Goal: Information Seeking & Learning: Learn about a topic

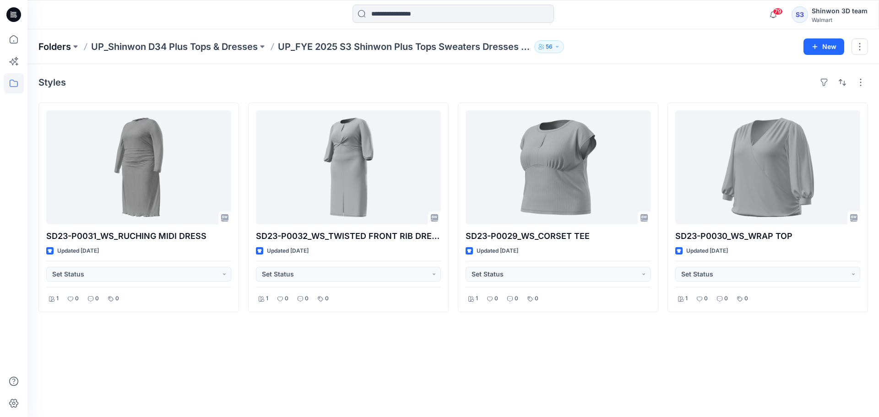
click at [61, 43] on p "Folders" at bounding box center [54, 46] width 33 height 13
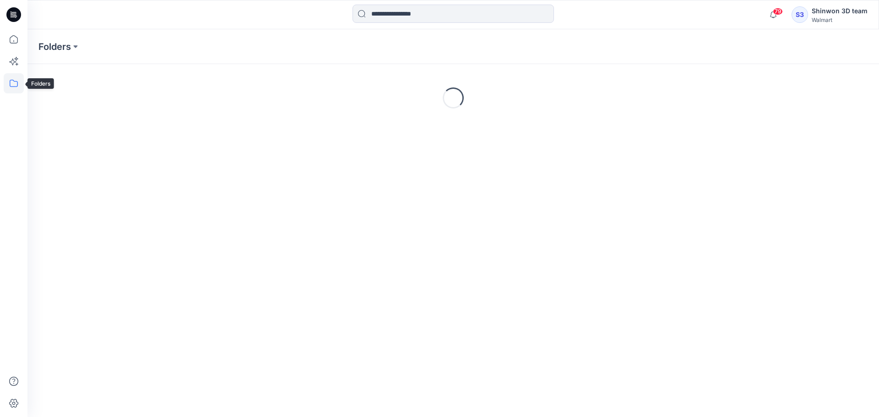
click at [22, 83] on icon at bounding box center [14, 83] width 20 height 20
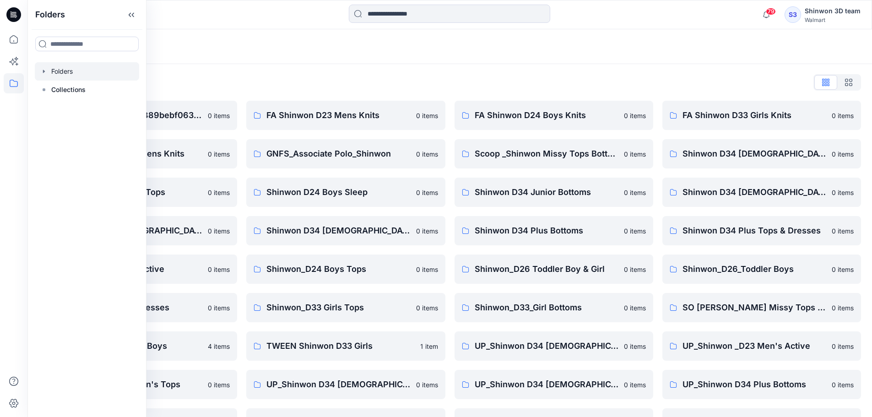
scroll to position [122, 0]
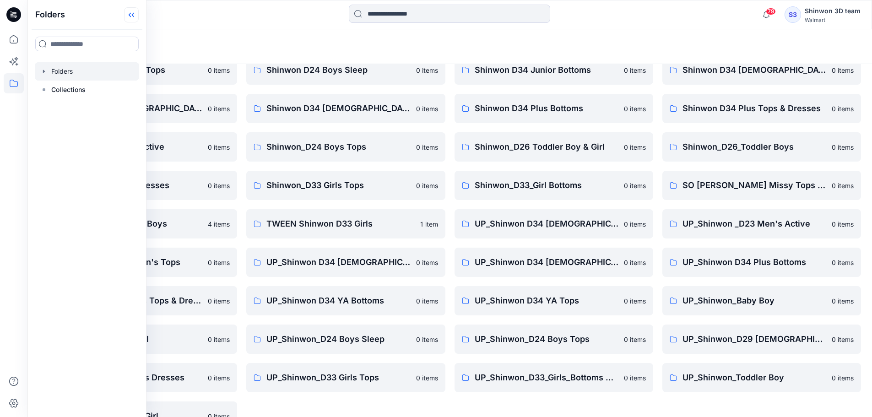
click at [133, 21] on icon at bounding box center [131, 14] width 15 height 15
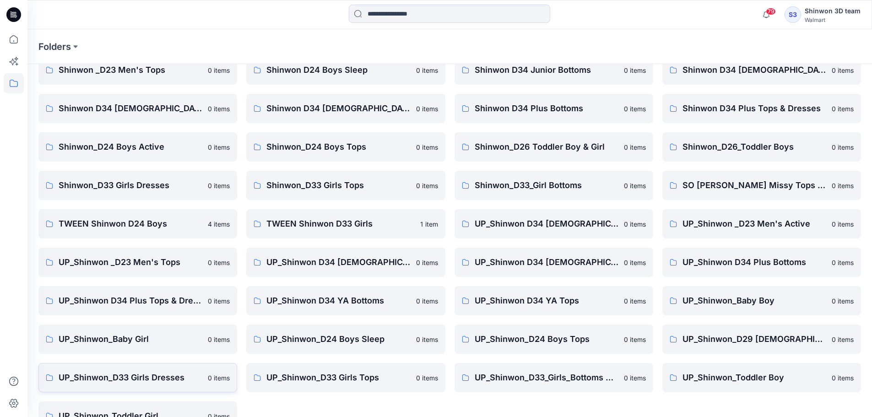
scroll to position [147, 0]
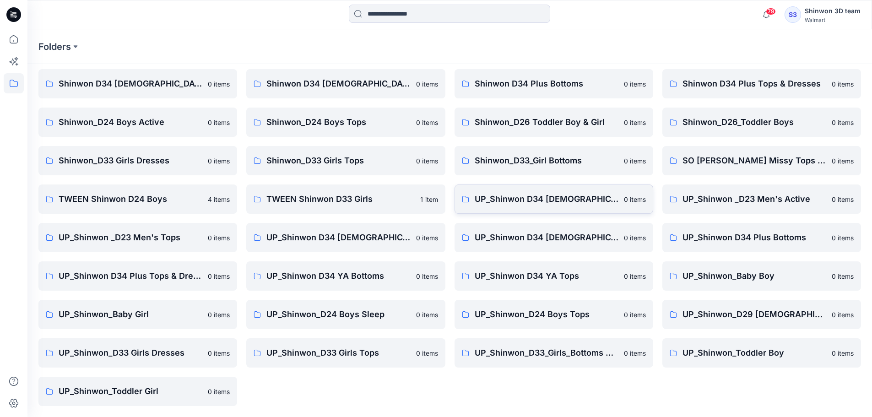
click at [541, 202] on p "UP_Shinwon D34 [DEMOGRAPHIC_DATA] Knit Tops" at bounding box center [547, 199] width 144 height 13
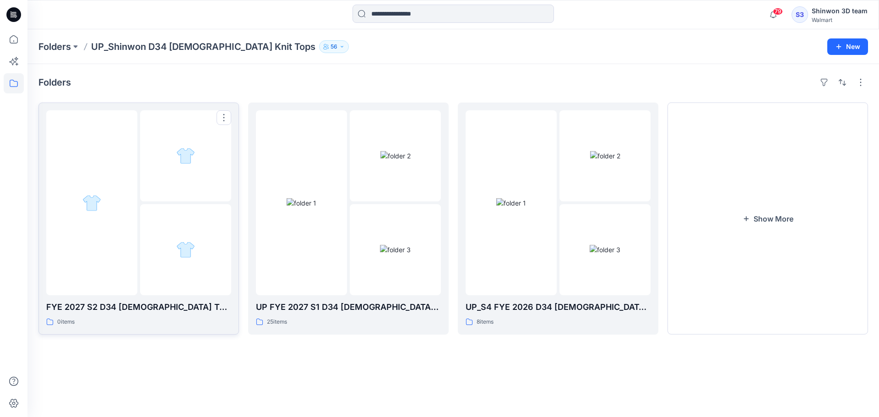
click at [177, 318] on div "0 items" at bounding box center [138, 322] width 185 height 10
click at [375, 318] on div "25 items" at bounding box center [348, 322] width 185 height 10
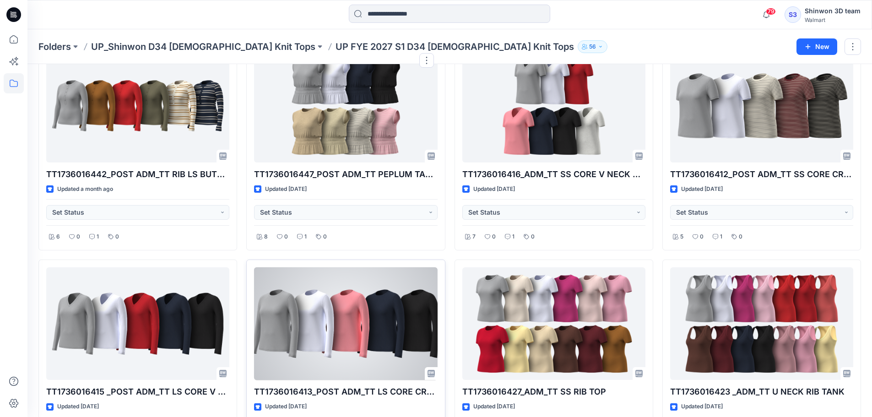
scroll to position [122, 0]
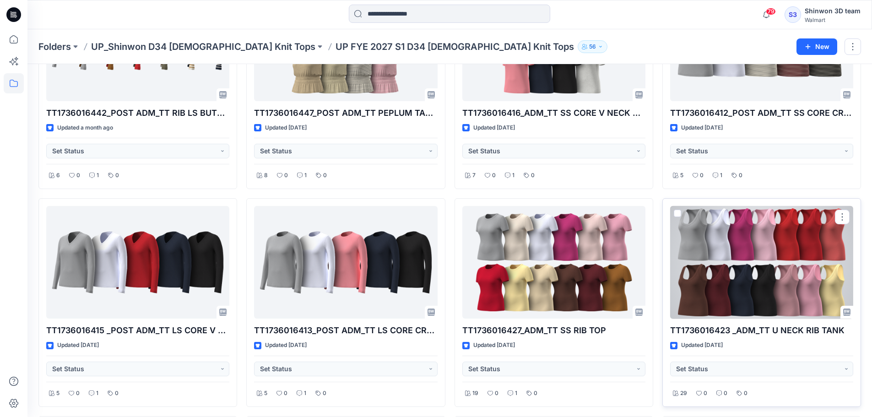
click at [745, 262] on div at bounding box center [761, 262] width 183 height 113
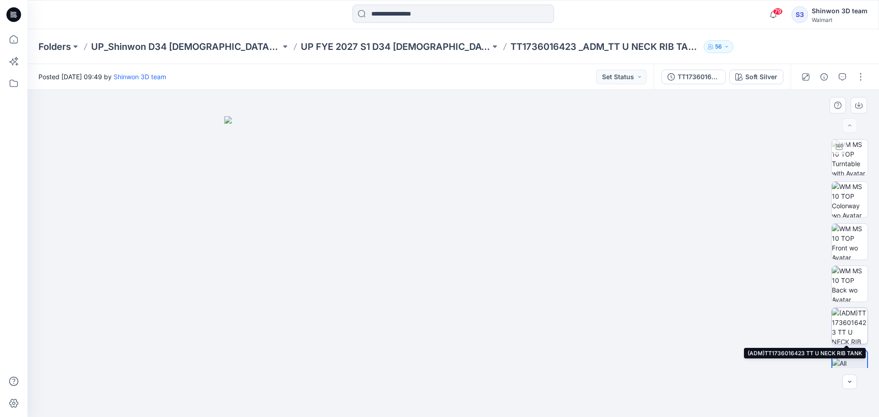
click at [861, 323] on img at bounding box center [850, 326] width 36 height 36
drag, startPoint x: 443, startPoint y: 184, endPoint x: 441, endPoint y: 191, distance: 7.0
click at [443, 184] on img at bounding box center [453, 237] width 522 height 362
click at [736, 248] on div at bounding box center [453, 253] width 852 height 327
click at [742, 255] on div at bounding box center [453, 253] width 852 height 327
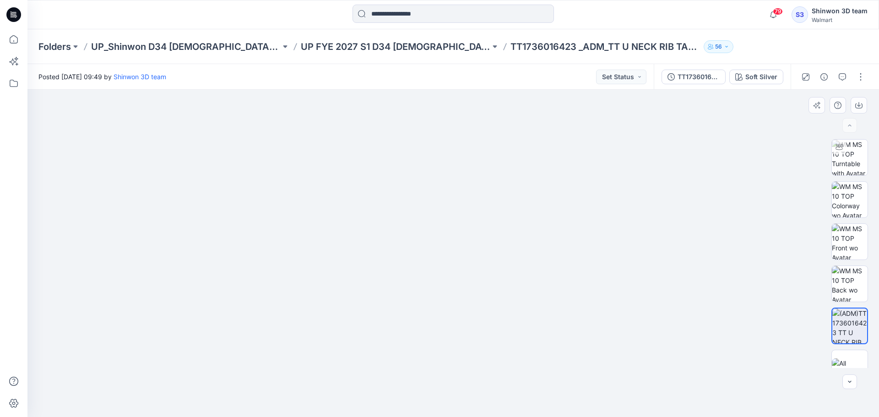
click at [567, 130] on img at bounding box center [453, 238] width 522 height 360
click at [606, 165] on img at bounding box center [453, 238] width 522 height 360
click at [412, 52] on p "UP FYE 2027 S1 D34 [DEMOGRAPHIC_DATA] Knit Tops" at bounding box center [396, 46] width 190 height 13
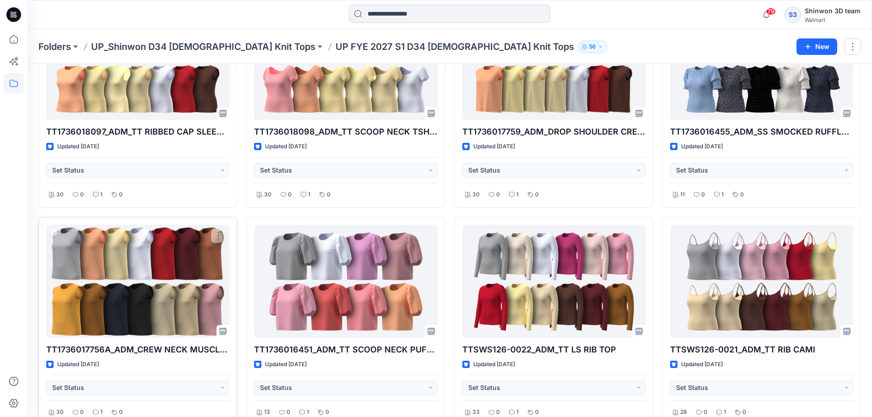
scroll to position [417, 0]
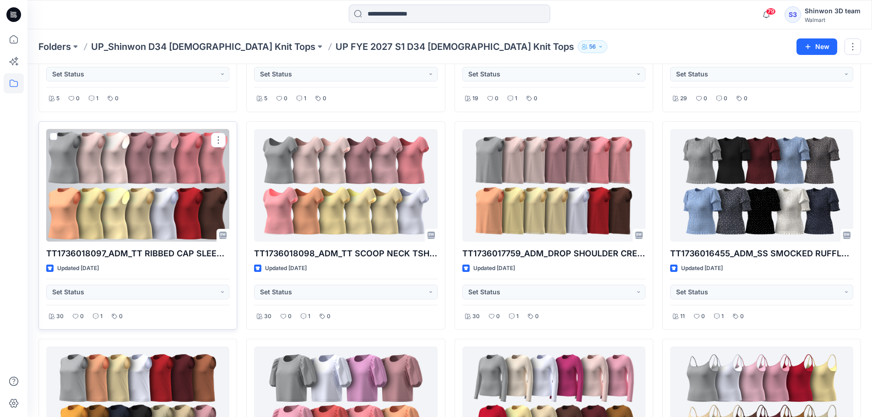
click at [141, 212] on div at bounding box center [137, 185] width 183 height 113
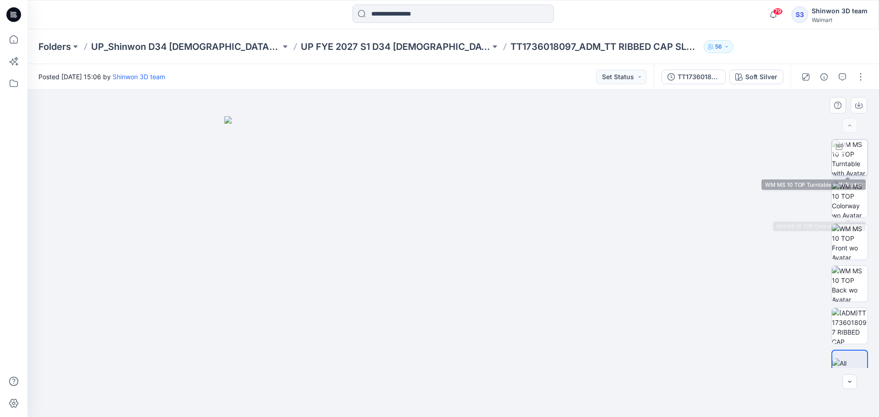
click at [846, 161] on img at bounding box center [850, 158] width 36 height 36
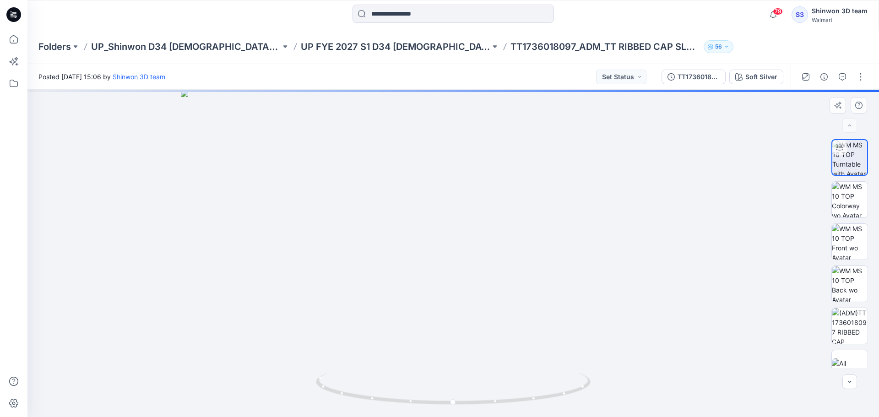
drag, startPoint x: 474, startPoint y: 230, endPoint x: 457, endPoint y: 326, distance: 98.1
click at [458, 328] on img at bounding box center [453, 253] width 544 height 327
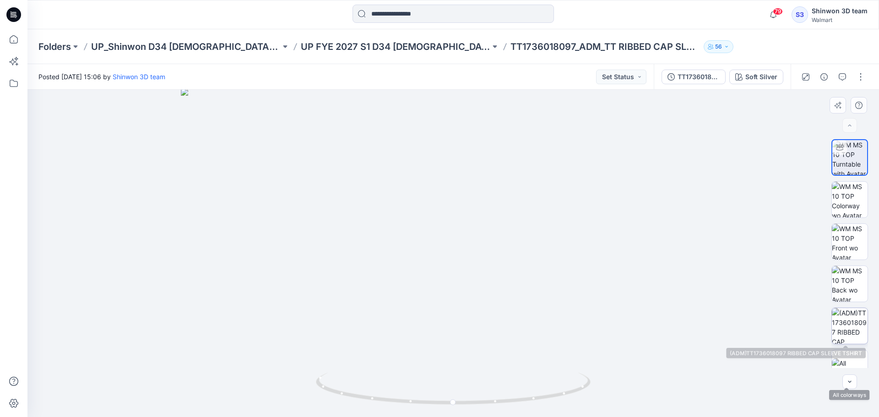
click at [849, 326] on img at bounding box center [850, 326] width 36 height 36
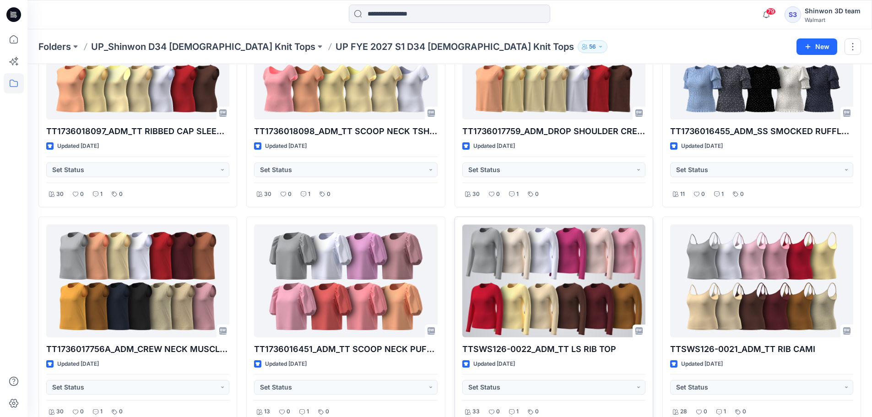
scroll to position [600, 0]
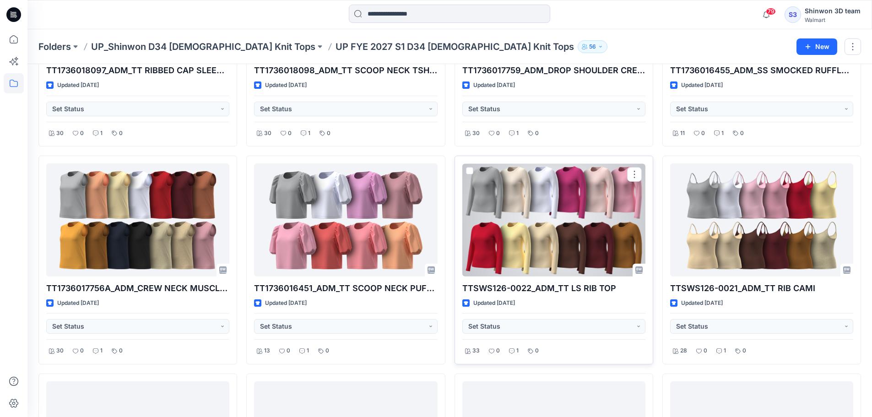
click at [571, 256] on div at bounding box center [553, 219] width 183 height 113
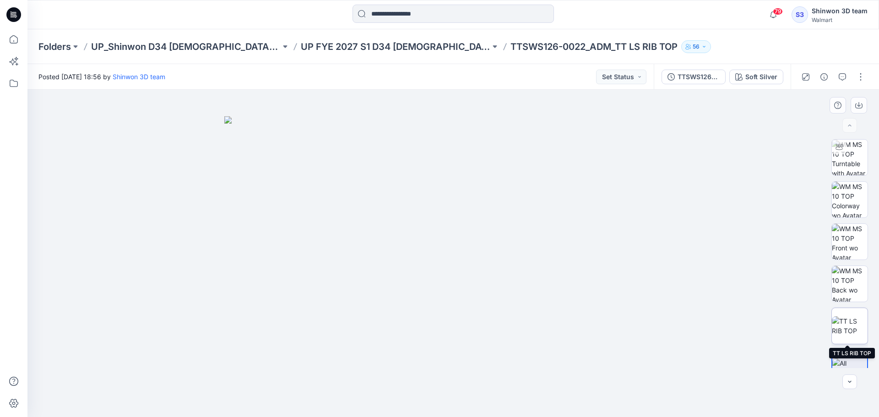
click at [854, 322] on img at bounding box center [850, 325] width 36 height 19
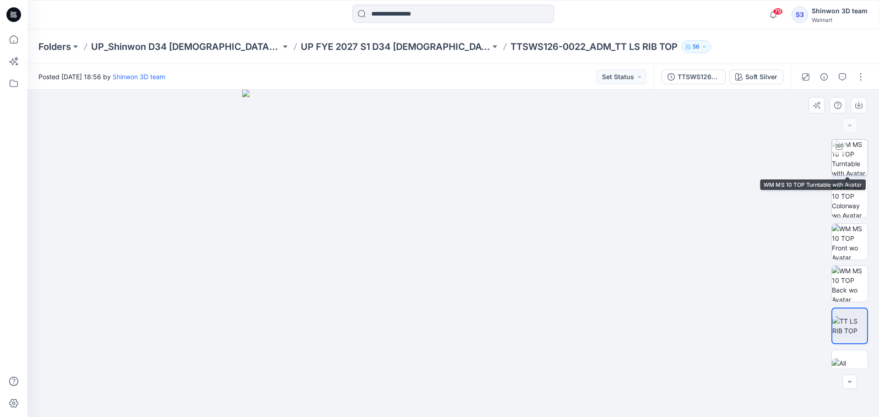
click at [852, 164] on img at bounding box center [850, 158] width 36 height 36
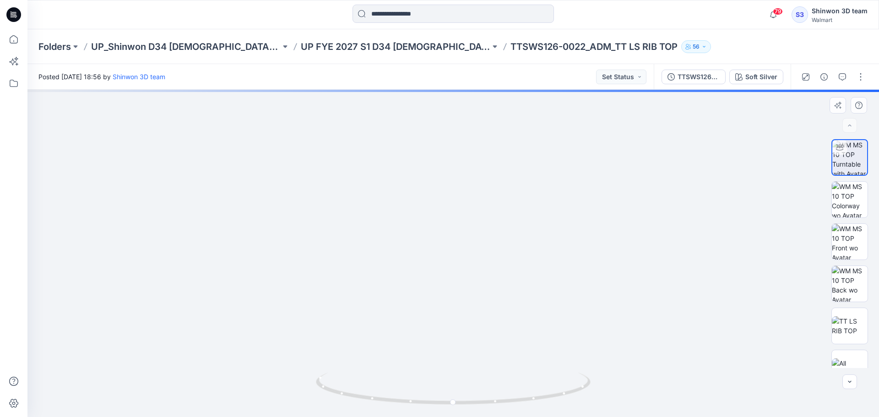
drag, startPoint x: 453, startPoint y: 133, endPoint x: 438, endPoint y: 327, distance: 194.7
click at [438, 328] on img at bounding box center [452, 244] width 761 height 345
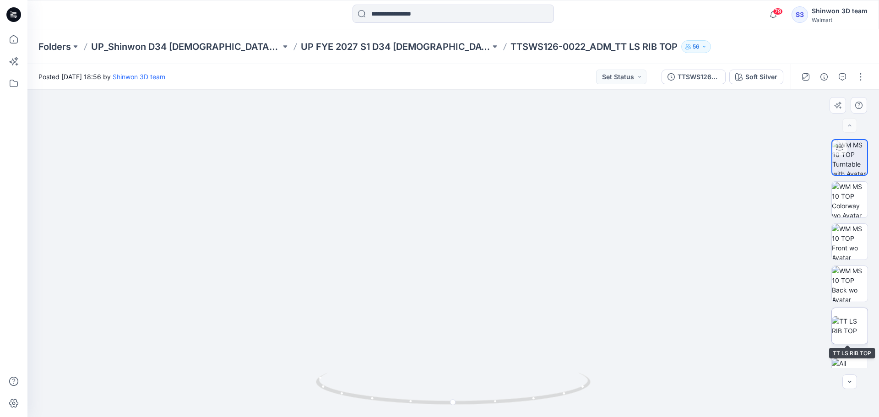
click at [848, 316] on img at bounding box center [850, 325] width 36 height 19
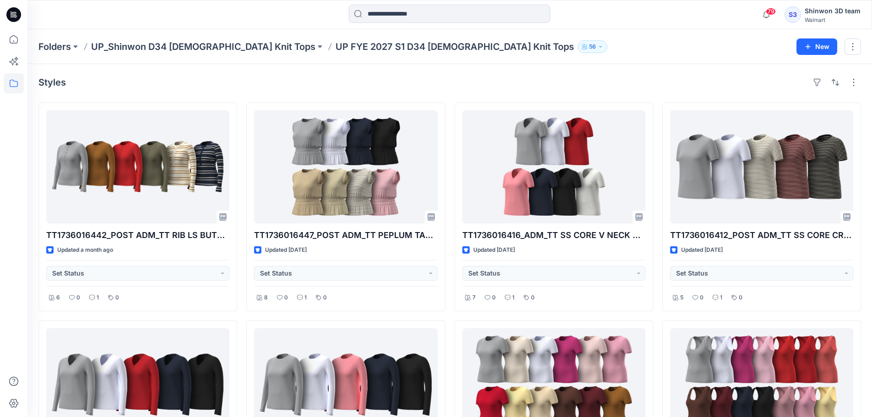
click at [185, 48] on p "UP_Shinwon D34 [DEMOGRAPHIC_DATA] Knit Tops" at bounding box center [203, 46] width 224 height 13
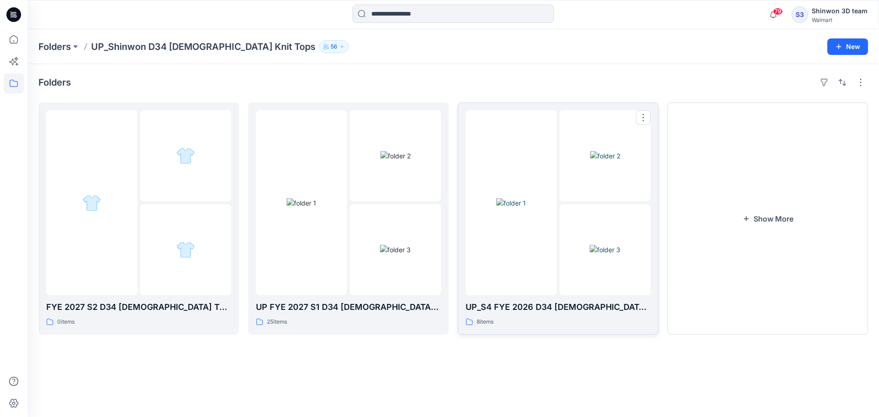
click at [561, 316] on div "UP_S4 FYE 2026 D34 [DEMOGRAPHIC_DATA] Knit Tops 8 items" at bounding box center [558, 314] width 185 height 26
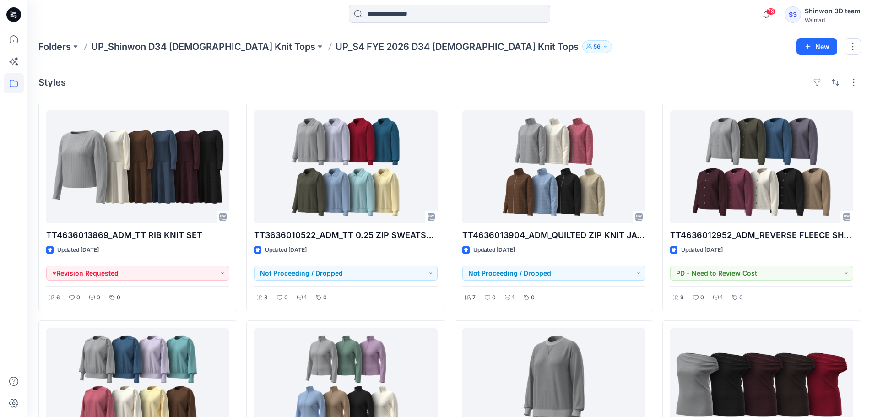
click at [195, 49] on p "UP_Shinwon D34 [DEMOGRAPHIC_DATA] Knit Tops" at bounding box center [203, 46] width 224 height 13
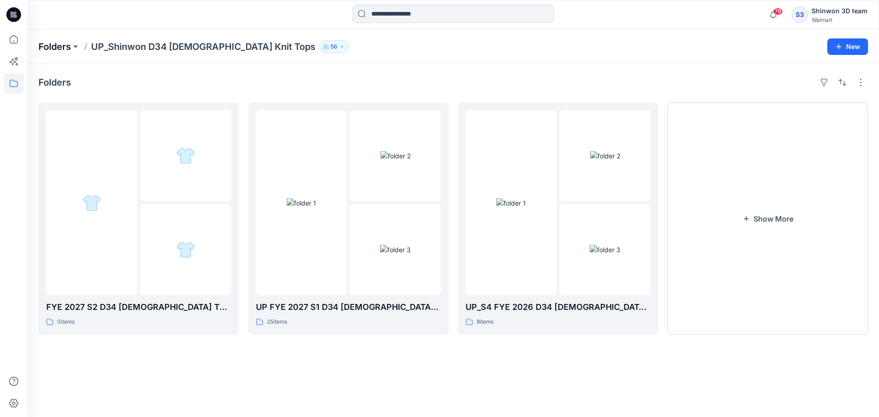
click at [58, 45] on p "Folders" at bounding box center [54, 46] width 33 height 13
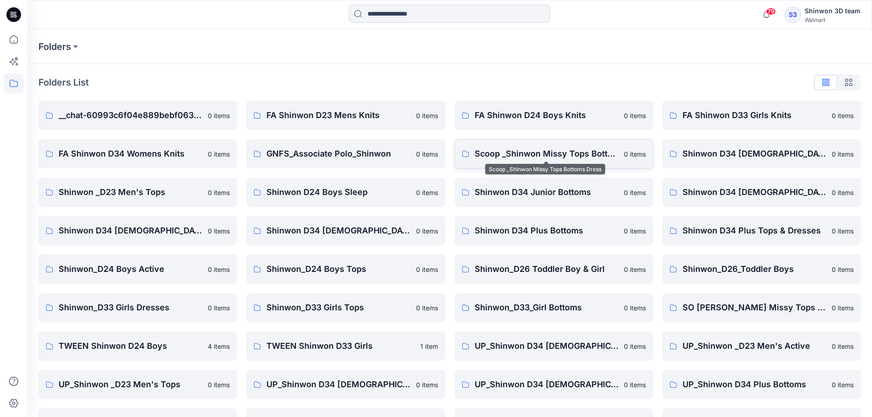
click at [534, 150] on p "Scoop _Shinwon Missy Tops Bottoms Dress" at bounding box center [547, 153] width 144 height 13
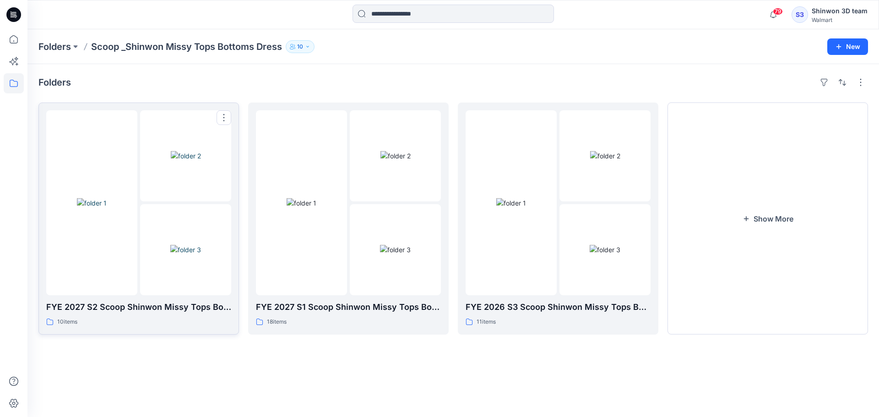
click at [190, 315] on div "FYE 2027 S2 Scoop Shinwon Missy Tops Bottoms Dress Board 10 items" at bounding box center [138, 314] width 185 height 26
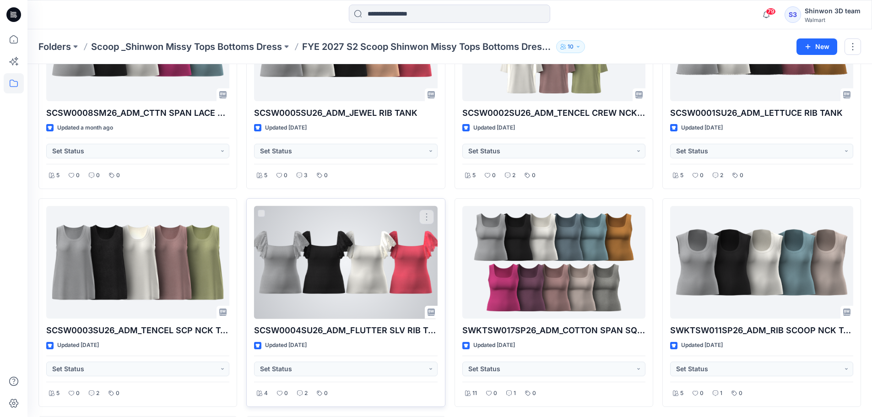
scroll to position [341, 0]
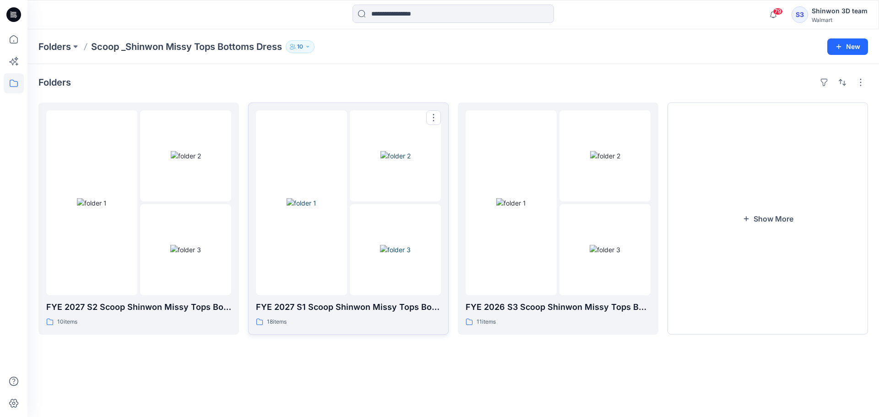
click at [316, 208] on img at bounding box center [302, 203] width 30 height 10
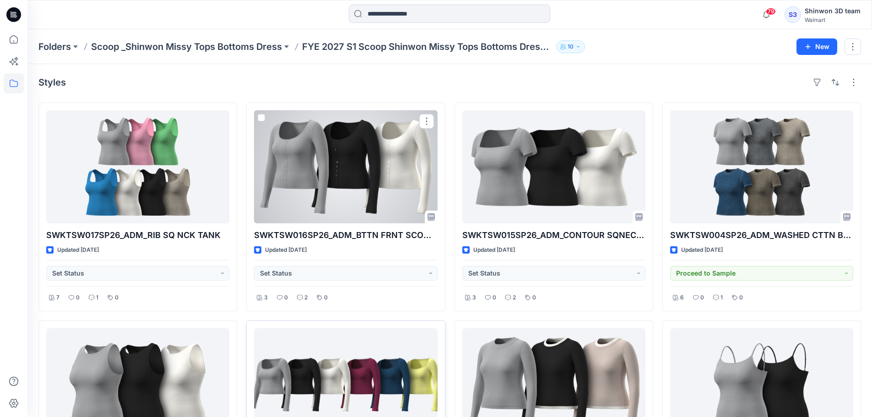
scroll to position [61, 0]
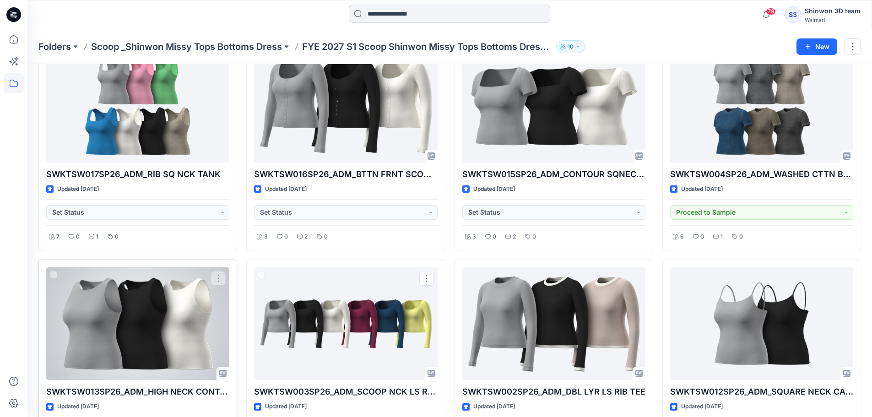
click at [170, 336] on div at bounding box center [137, 323] width 183 height 113
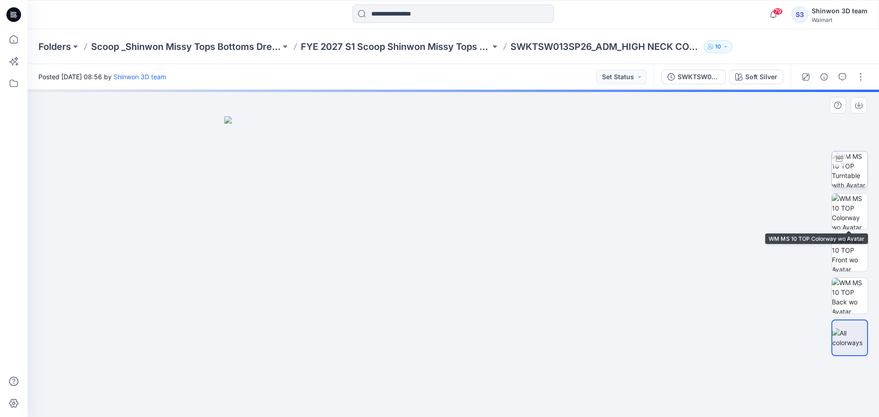
click at [865, 174] on img at bounding box center [850, 170] width 36 height 36
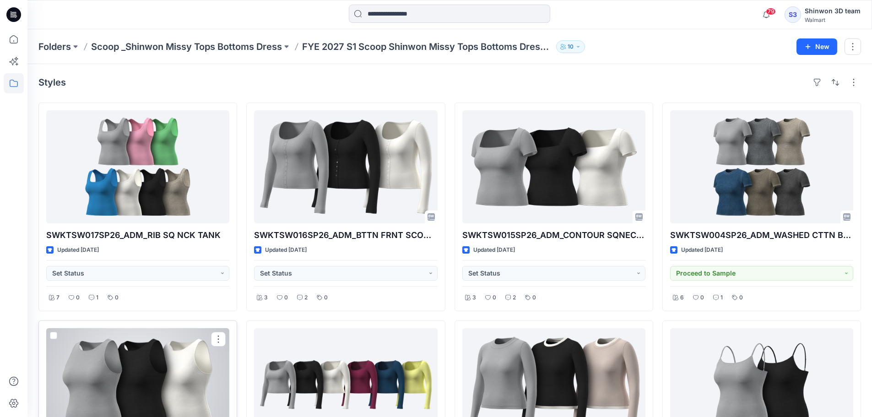
click at [155, 363] on div at bounding box center [137, 384] width 183 height 113
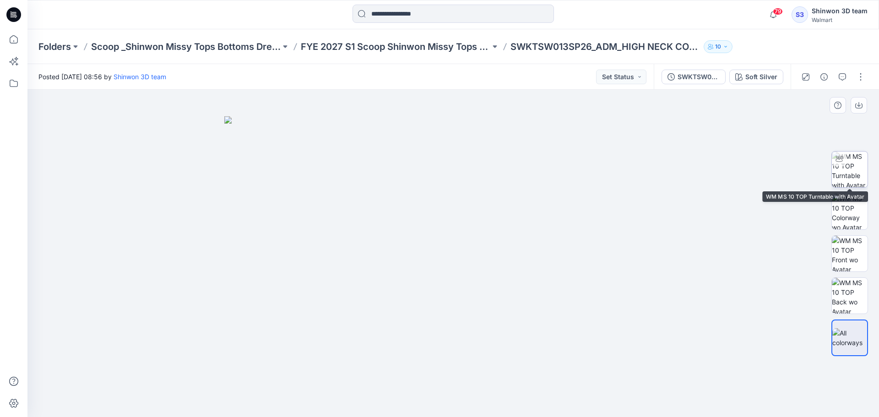
click at [844, 158] on div at bounding box center [839, 159] width 15 height 15
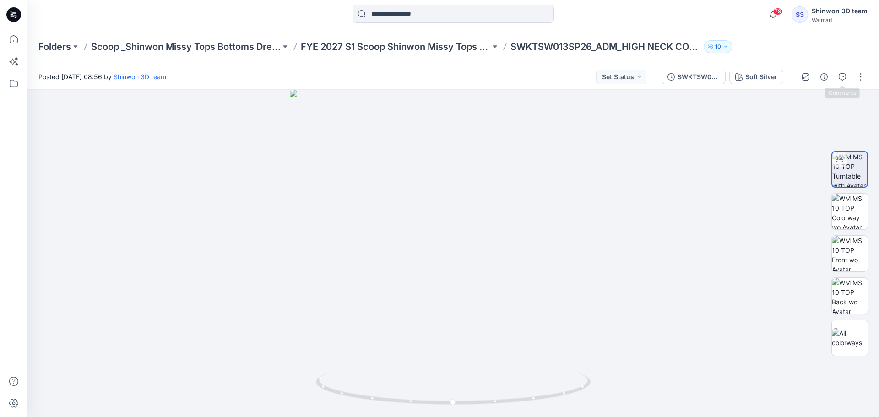
click at [843, 77] on icon "button" at bounding box center [842, 76] width 7 height 7
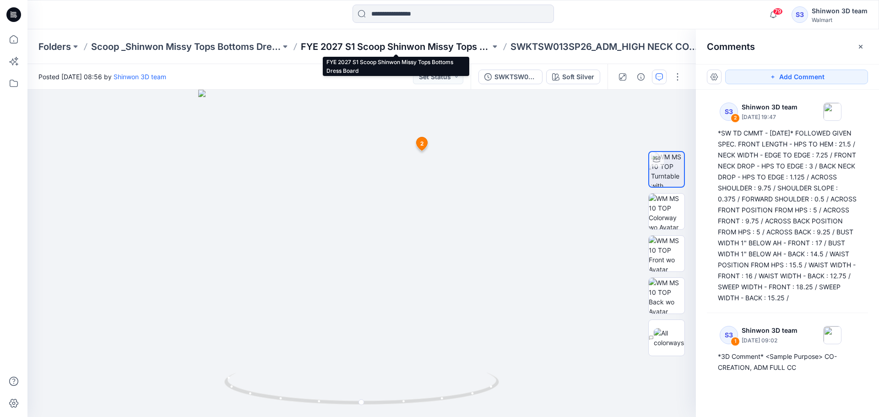
click at [445, 51] on p "FYE 2027 S1 Scoop Shinwon Missy Tops Bottoms Dress Board" at bounding box center [396, 46] width 190 height 13
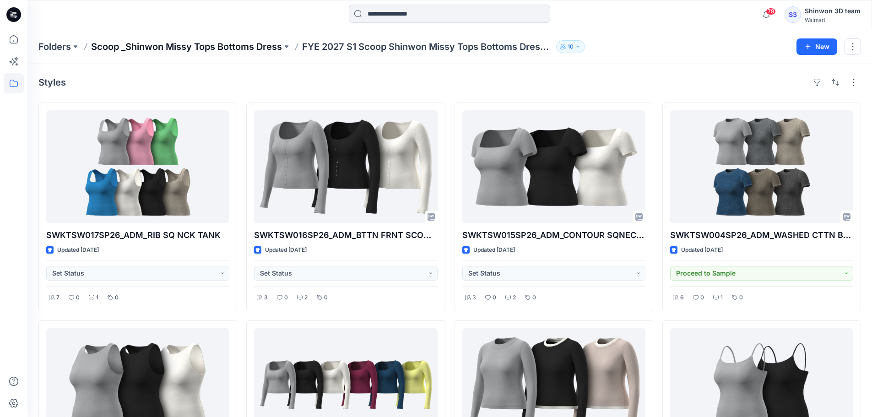
click at [247, 41] on p "Scoop _Shinwon Missy Tops Bottoms Dress" at bounding box center [186, 46] width 191 height 13
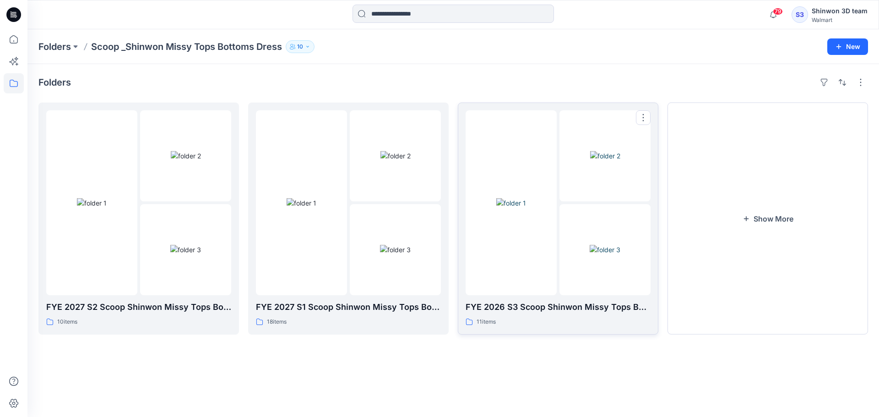
click at [527, 253] on div at bounding box center [511, 202] width 91 height 185
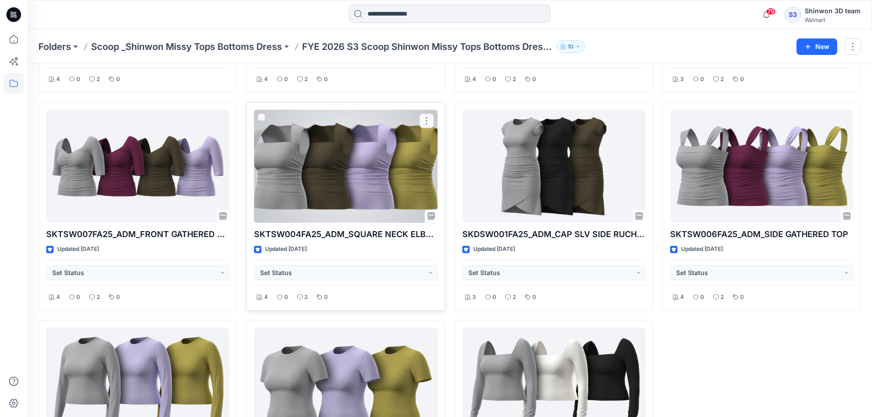
scroll to position [157, 0]
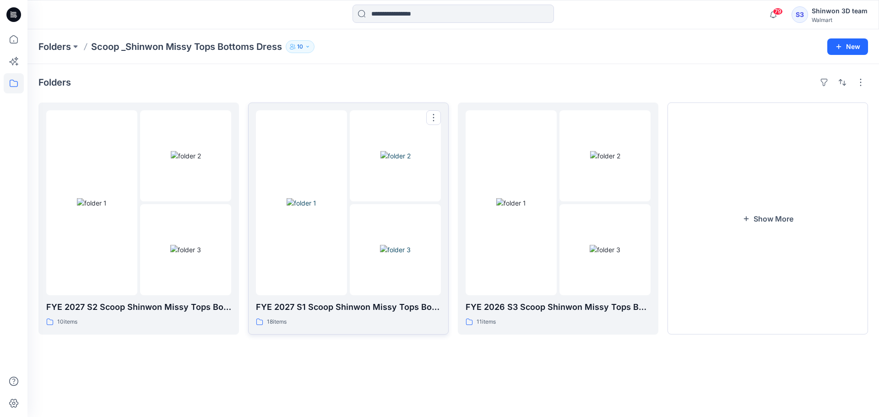
click at [348, 182] on div at bounding box center [348, 202] width 185 height 185
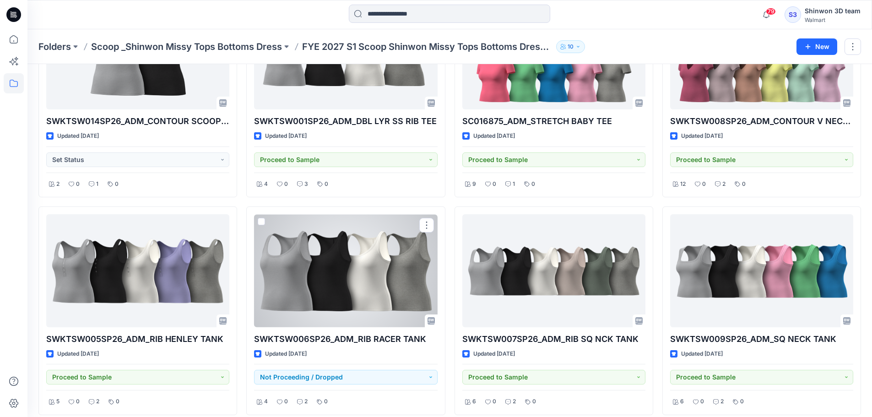
scroll to position [776, 0]
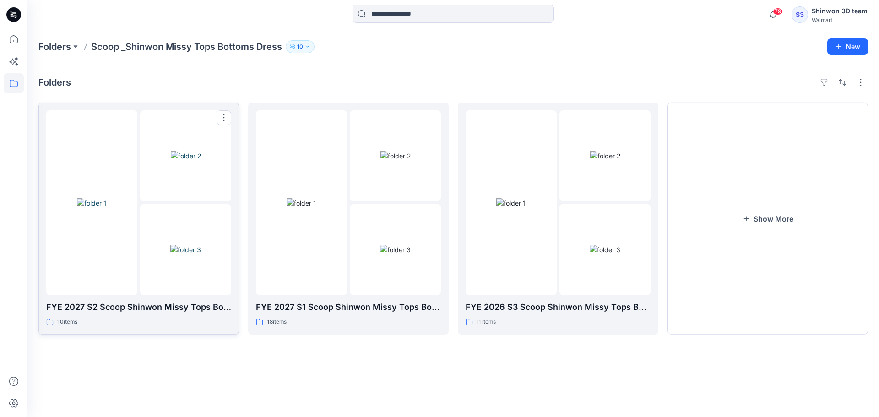
click at [140, 199] on div at bounding box center [138, 202] width 185 height 185
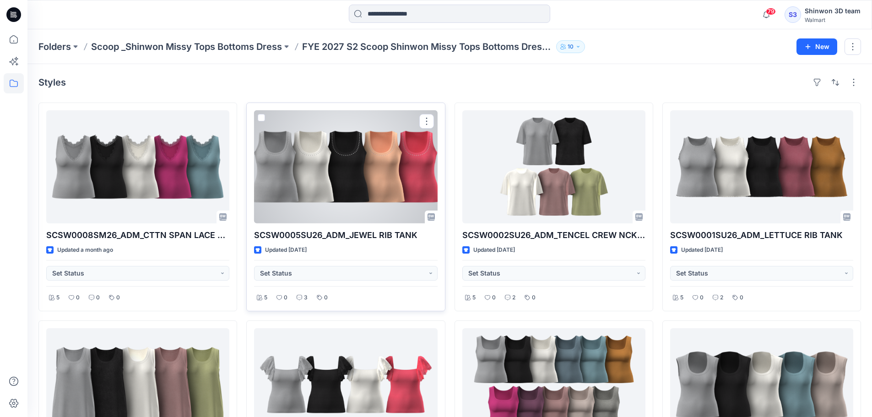
scroll to position [61, 0]
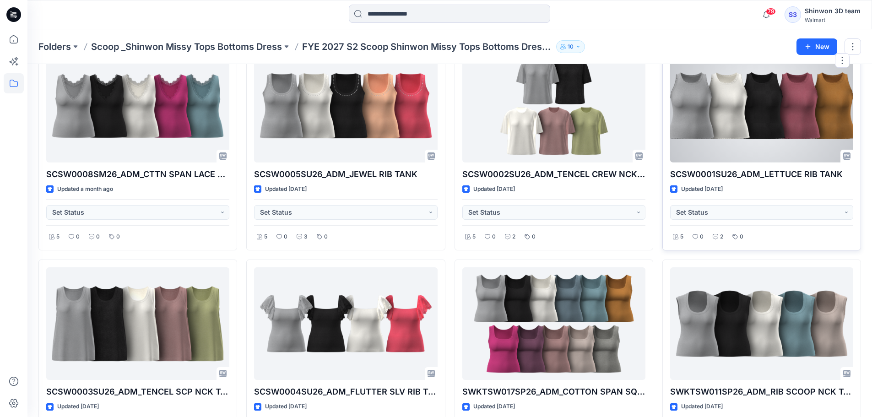
click at [747, 120] on div at bounding box center [761, 105] width 183 height 113
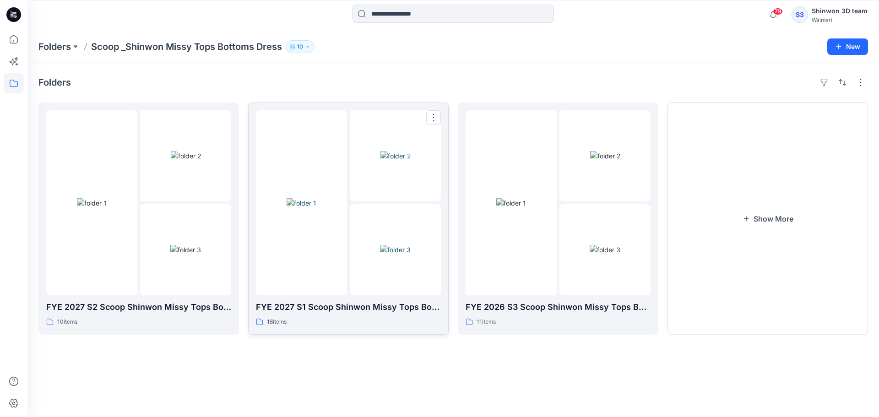
click at [380, 161] on img at bounding box center [395, 156] width 30 height 10
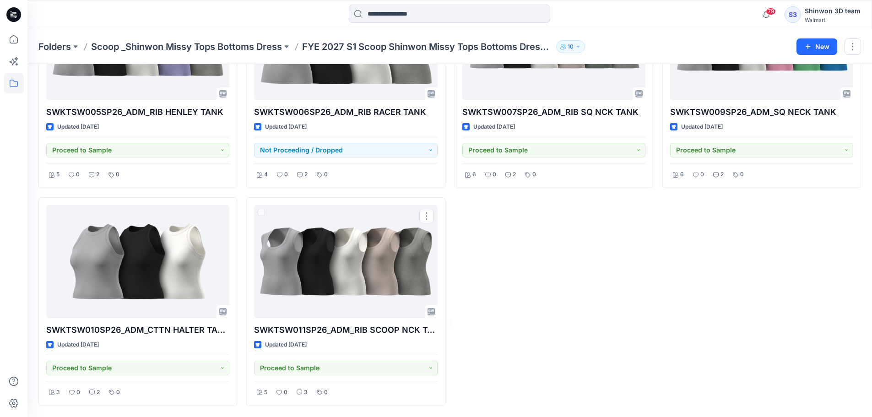
scroll to position [349, 0]
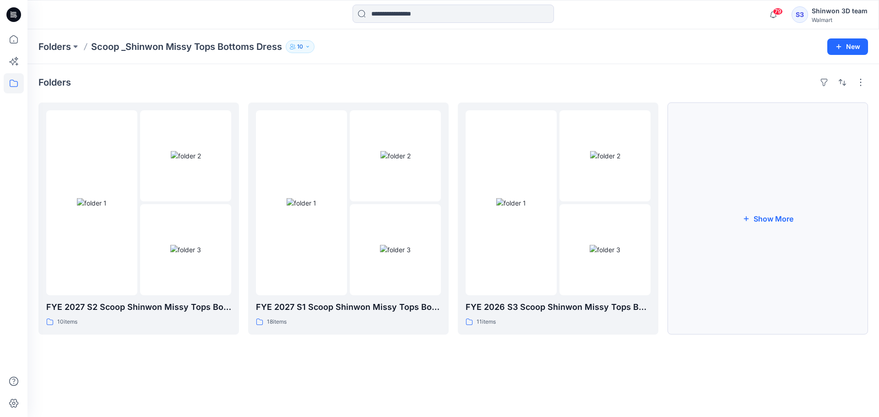
click at [739, 235] on button "Show More" at bounding box center [767, 219] width 201 height 232
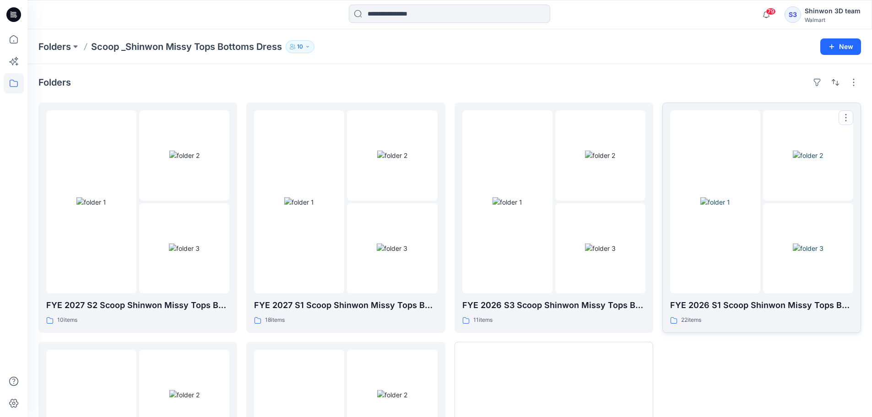
click at [730, 207] on img at bounding box center [715, 202] width 30 height 10
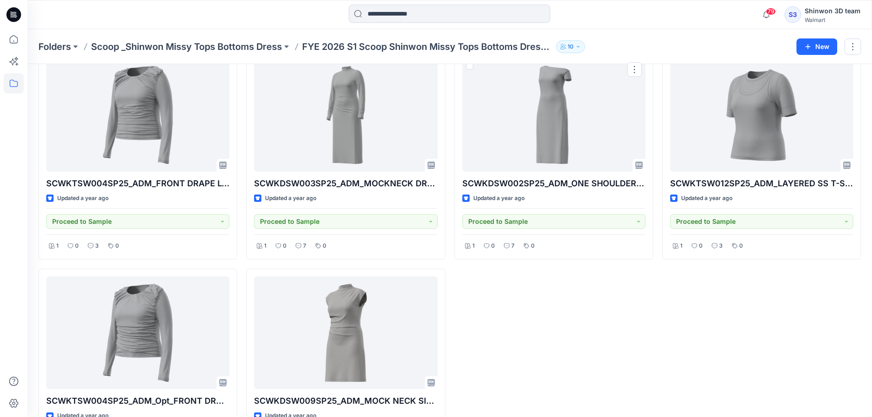
scroll to position [994, 0]
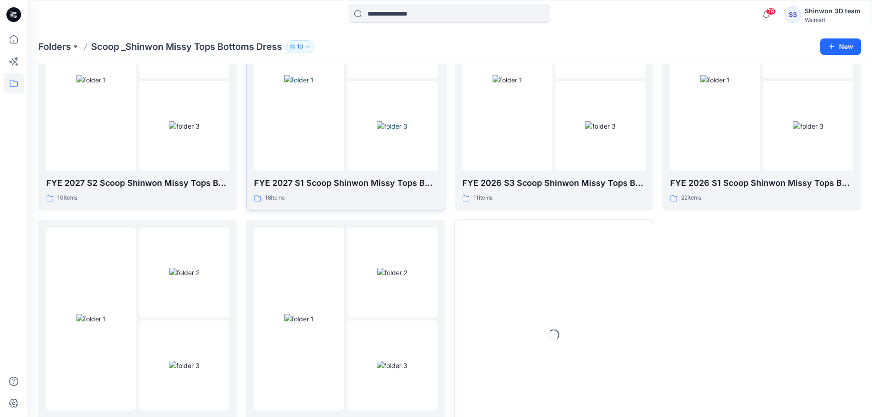
scroll to position [181, 0]
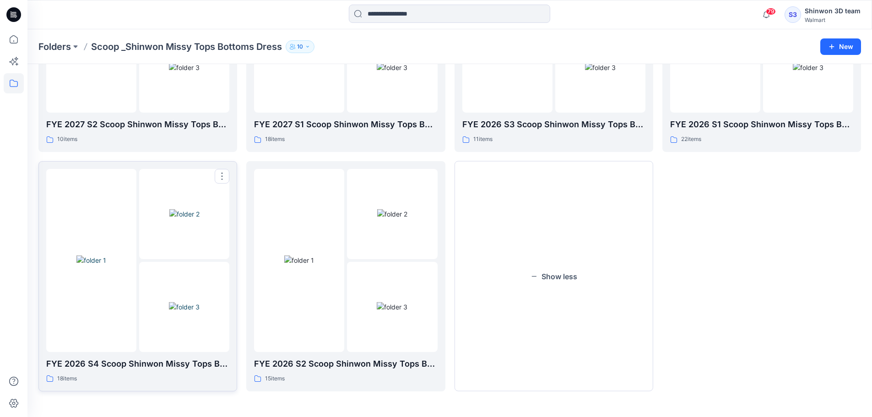
click at [178, 219] on img at bounding box center [184, 214] width 30 height 10
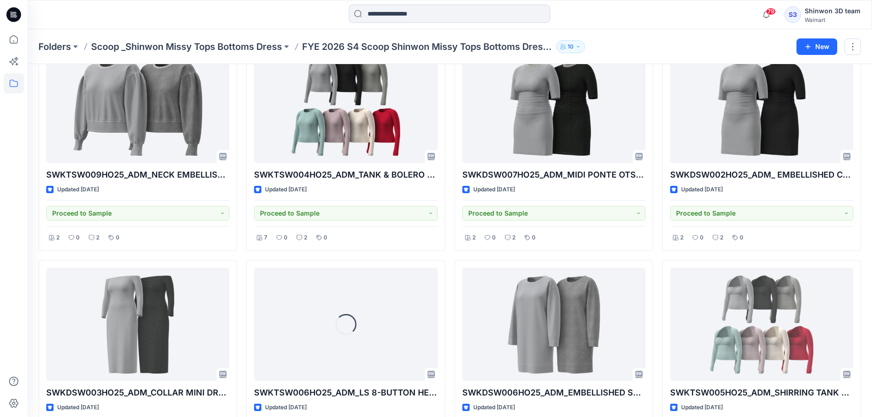
scroll to position [679, 0]
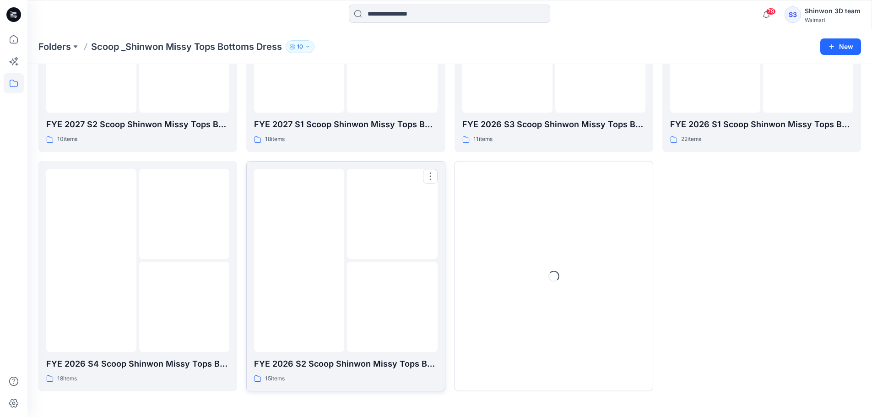
scroll to position [181, 0]
click at [367, 293] on div at bounding box center [392, 307] width 90 height 90
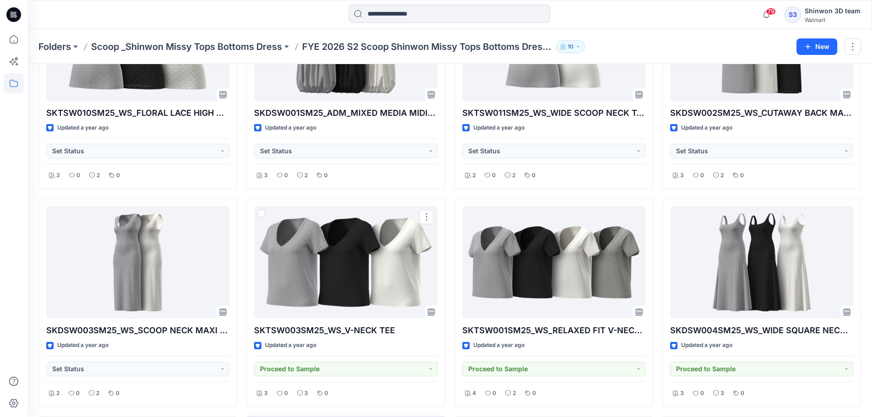
scroll to position [374, 0]
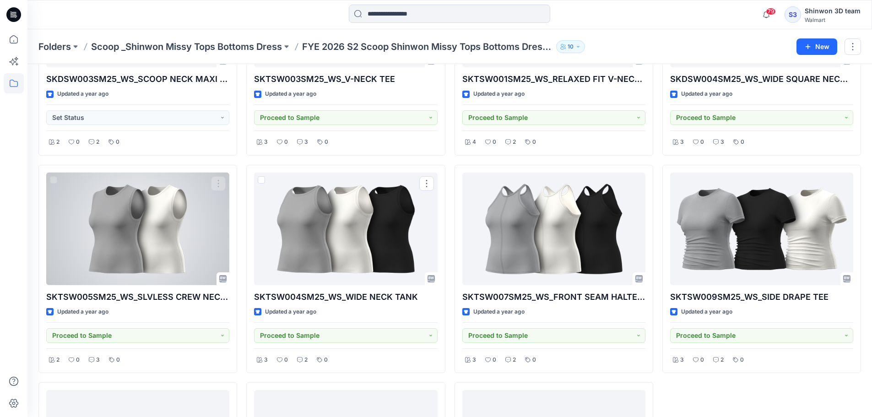
click at [182, 235] on div at bounding box center [137, 229] width 183 height 113
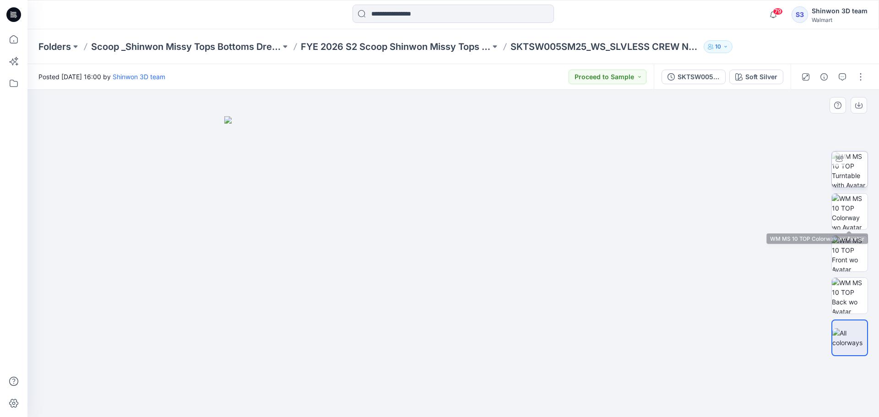
click at [852, 171] on img at bounding box center [850, 170] width 36 height 36
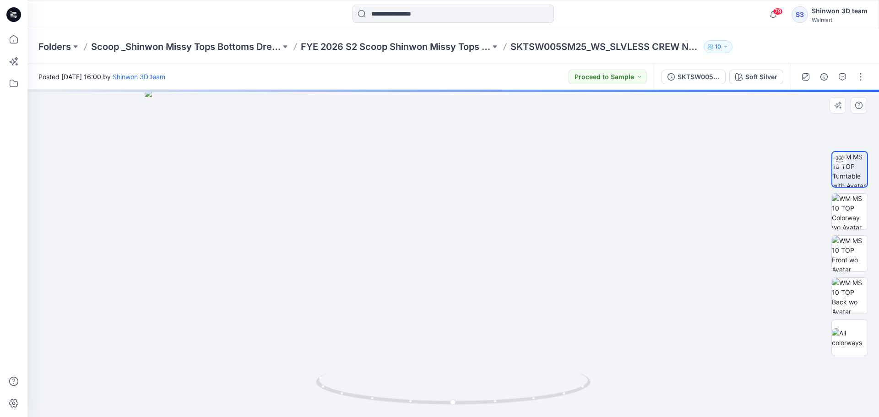
drag, startPoint x: 476, startPoint y: 199, endPoint x: 505, endPoint y: 294, distance: 100.2
click at [494, 338] on img at bounding box center [453, 253] width 617 height 327
click at [858, 215] on img at bounding box center [850, 212] width 36 height 36
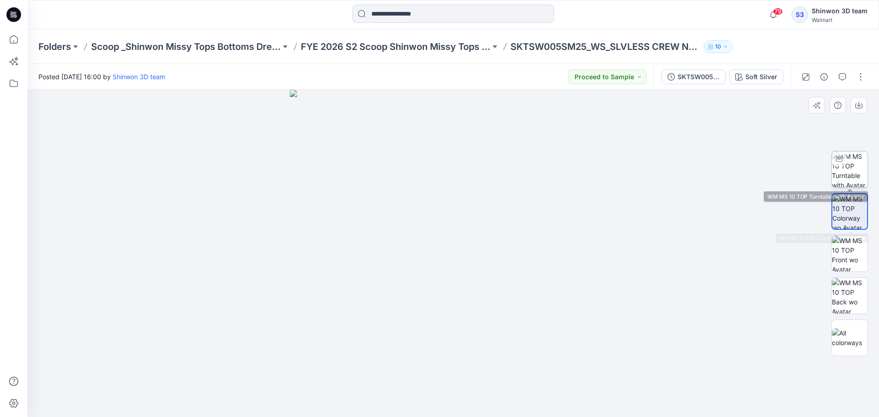
click at [853, 176] on img at bounding box center [850, 170] width 36 height 36
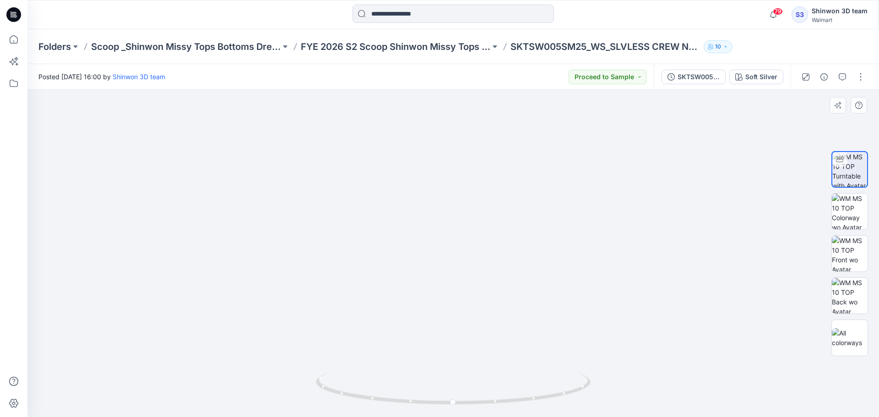
drag, startPoint x: 477, startPoint y: 142, endPoint x: 462, endPoint y: 341, distance: 199.3
click at [459, 347] on img at bounding box center [453, 150] width 770 height 533
click at [842, 79] on icon "button" at bounding box center [842, 76] width 7 height 7
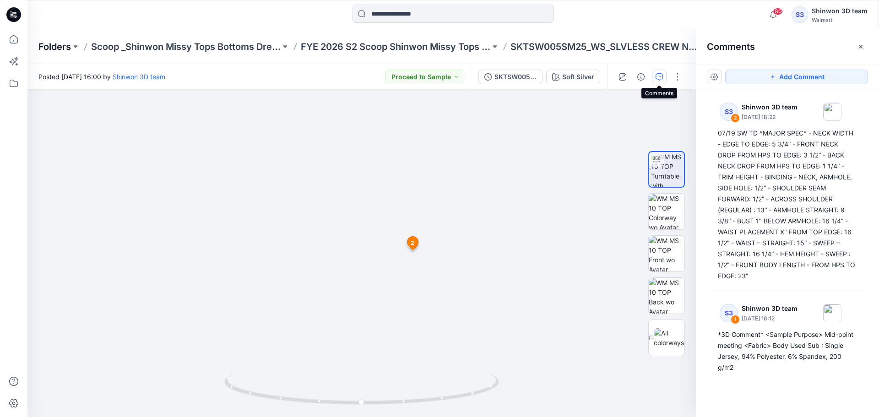
click at [53, 49] on p "Folders" at bounding box center [54, 46] width 33 height 13
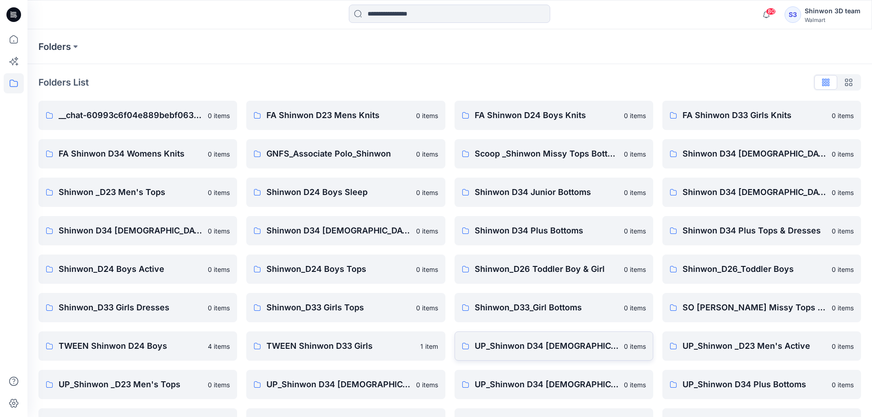
click at [566, 343] on p "UP_Shinwon D34 [DEMOGRAPHIC_DATA] Knit Tops" at bounding box center [547, 346] width 144 height 13
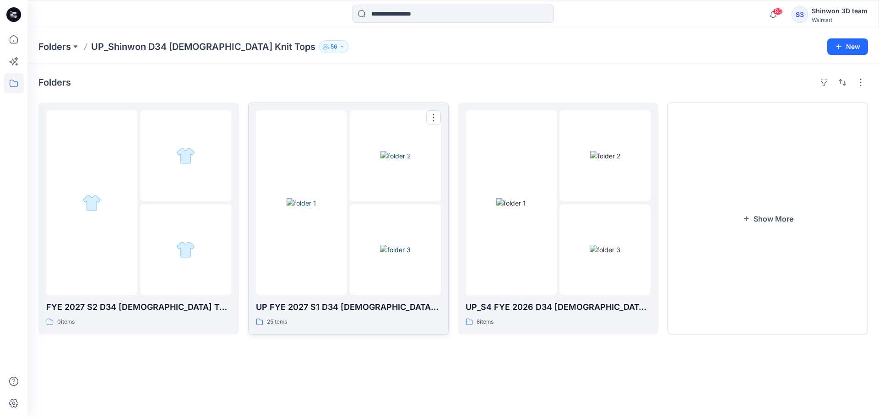
click at [271, 318] on p "25 items" at bounding box center [277, 322] width 20 height 10
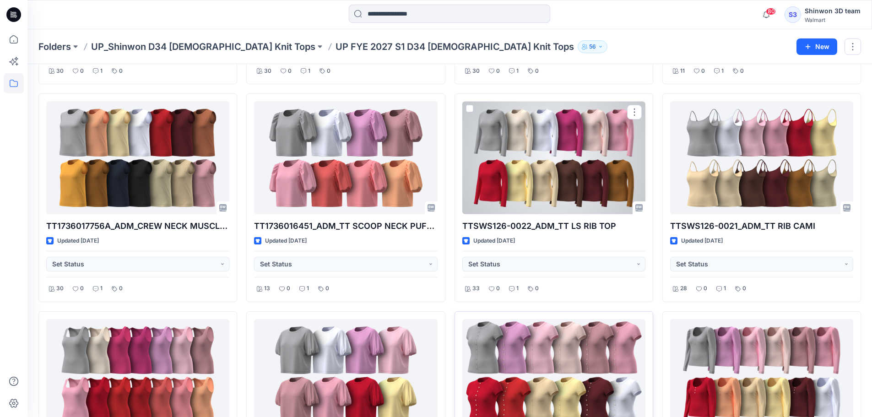
scroll to position [846, 0]
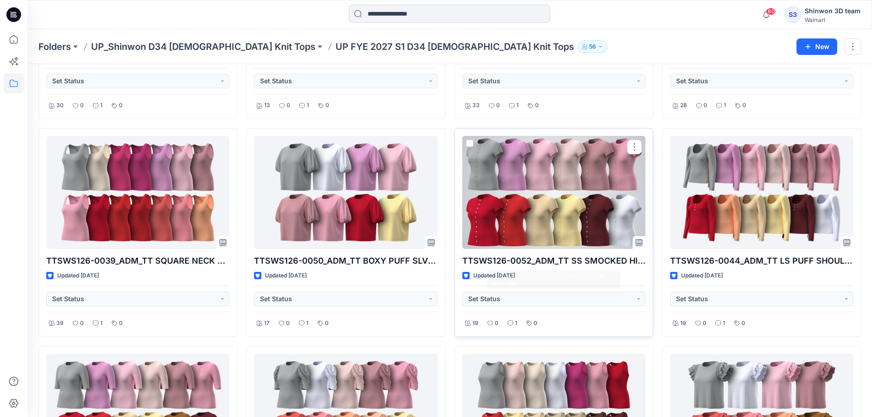
click at [575, 201] on div at bounding box center [553, 192] width 183 height 113
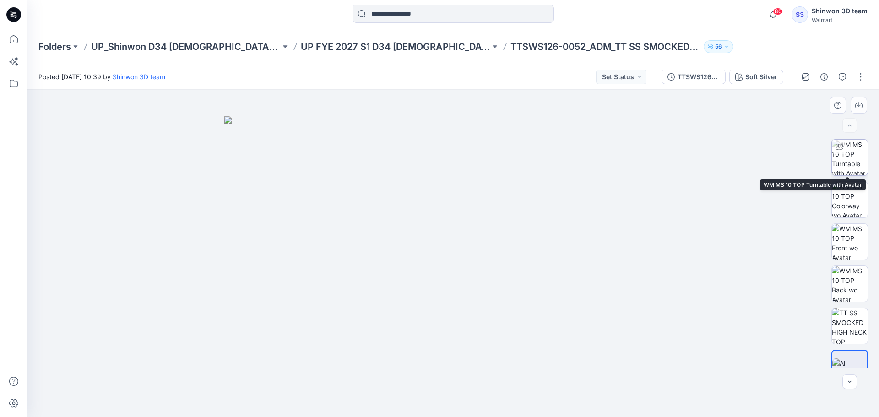
click at [858, 153] on img at bounding box center [850, 158] width 36 height 36
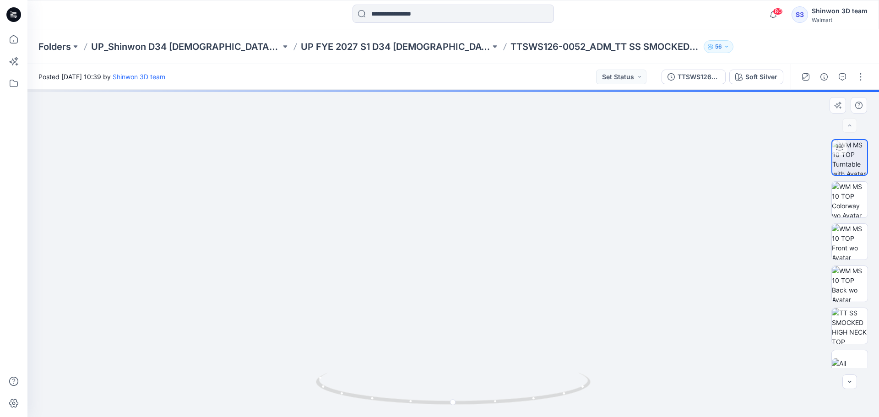
drag, startPoint x: 490, startPoint y: 240, endPoint x: 486, endPoint y: 291, distance: 51.0
click at [486, 290] on img at bounding box center [453, 190] width 580 height 454
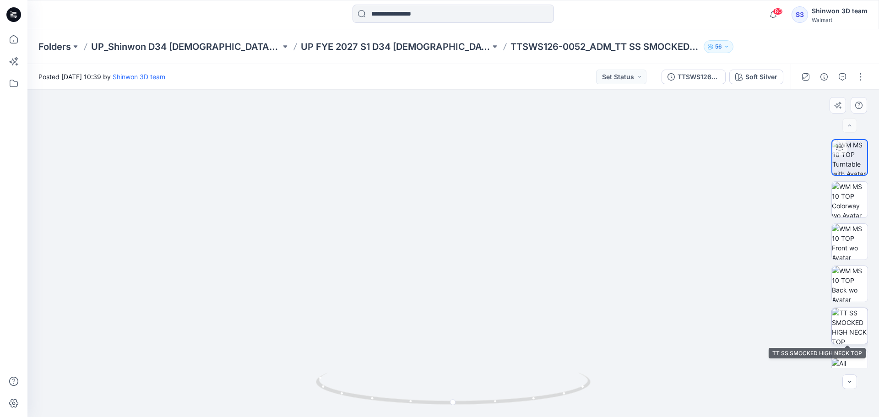
click at [858, 315] on img at bounding box center [850, 326] width 36 height 36
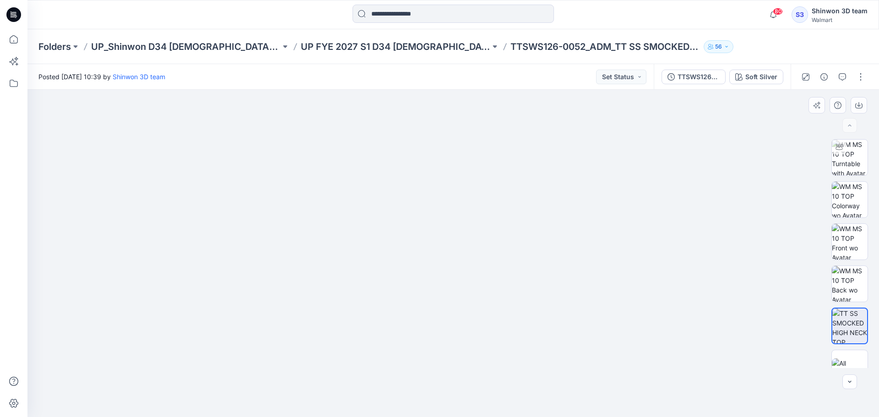
drag, startPoint x: 350, startPoint y: 297, endPoint x: 364, endPoint y: 239, distance: 59.5
click at [365, 239] on img at bounding box center [453, 230] width 482 height 374
drag, startPoint x: 365, startPoint y: 268, endPoint x: 363, endPoint y: 277, distance: 9.0
click at [363, 277] on img at bounding box center [453, 218] width 513 height 398
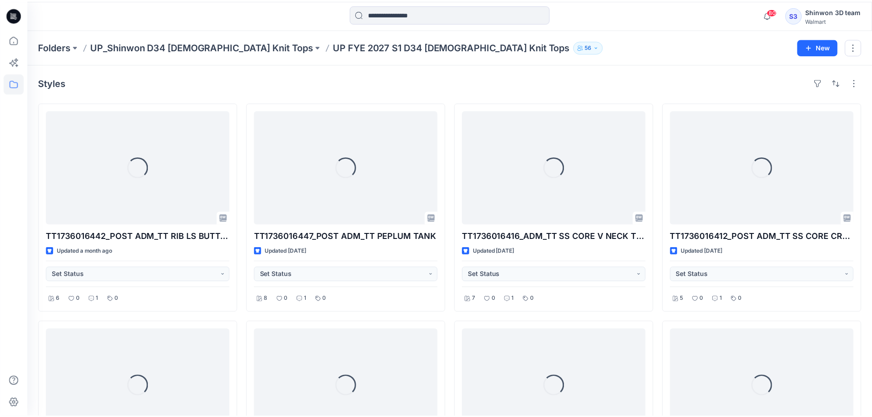
scroll to position [846, 0]
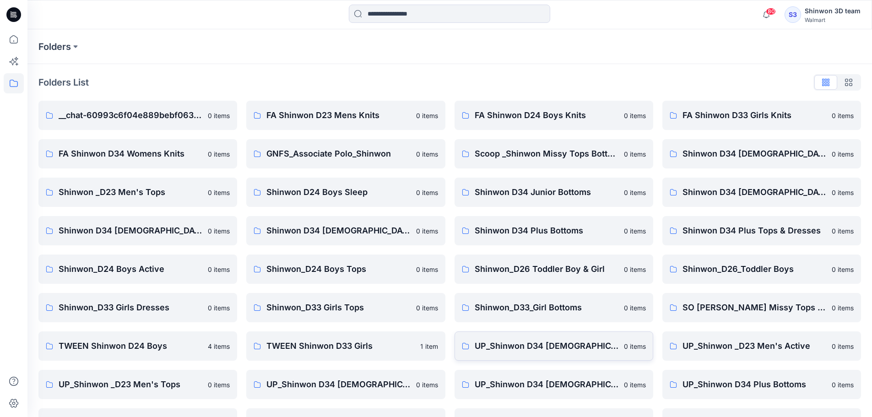
click at [540, 346] on p "UP_Shinwon D34 [DEMOGRAPHIC_DATA] Knit Tops" at bounding box center [547, 346] width 144 height 13
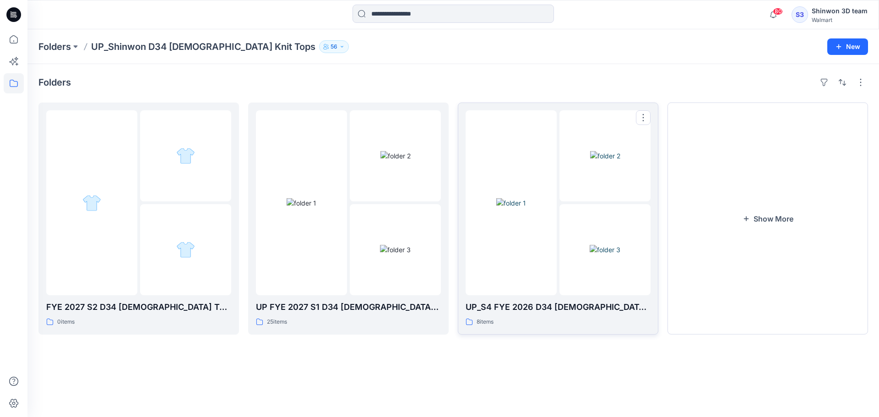
click at [583, 322] on div "8 items" at bounding box center [558, 322] width 185 height 10
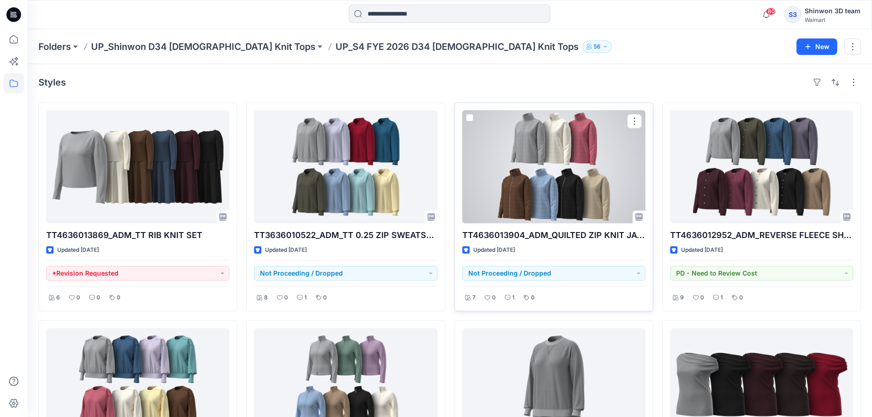
click at [558, 184] on div at bounding box center [553, 166] width 183 height 113
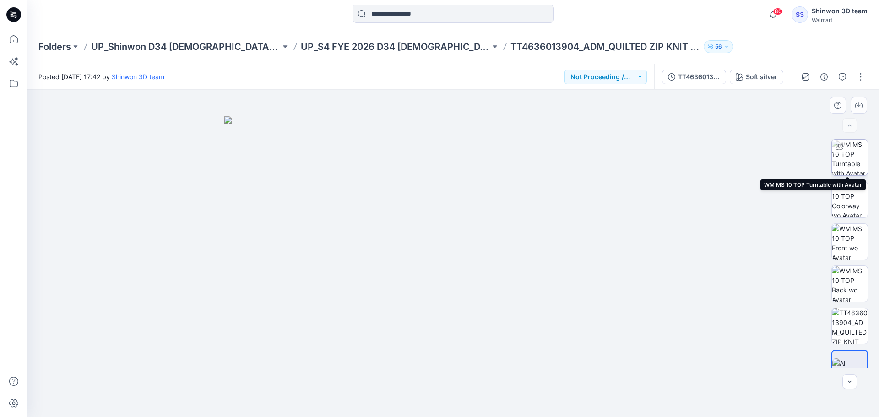
click at [861, 155] on img at bounding box center [850, 158] width 36 height 36
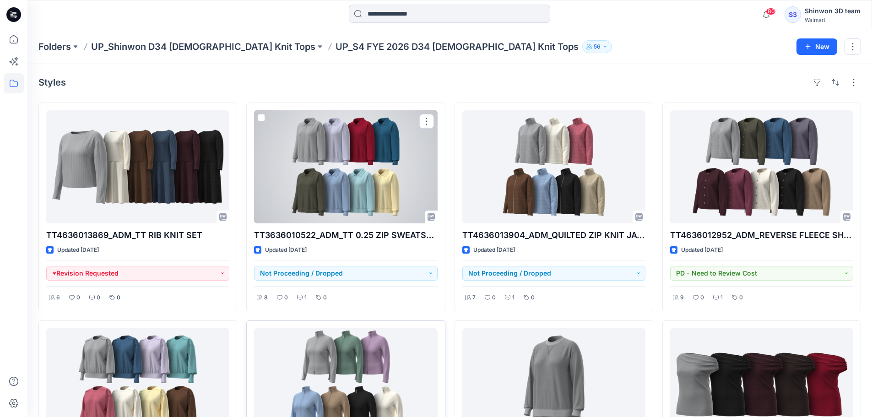
scroll to position [123, 0]
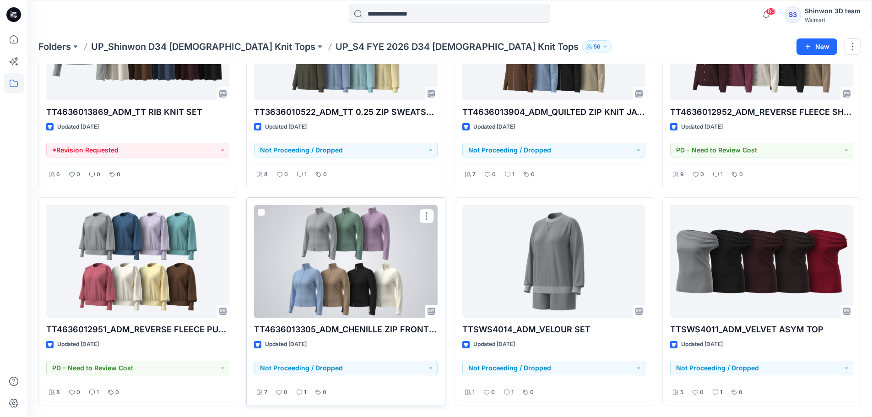
click at [419, 254] on div at bounding box center [345, 261] width 183 height 113
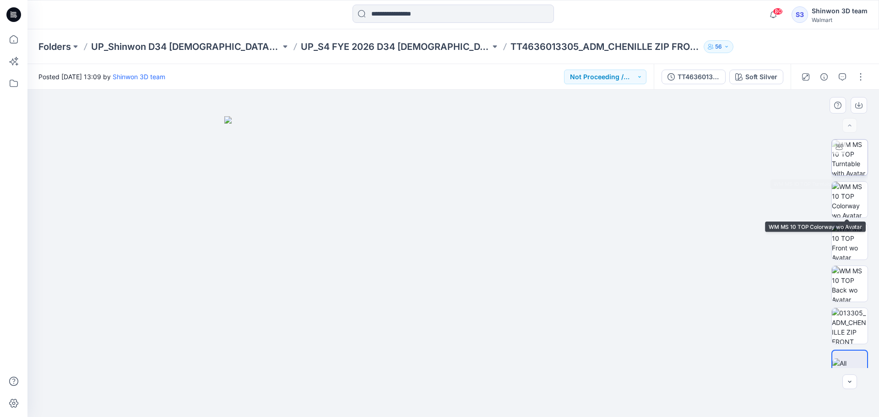
click at [847, 158] on img at bounding box center [850, 158] width 36 height 36
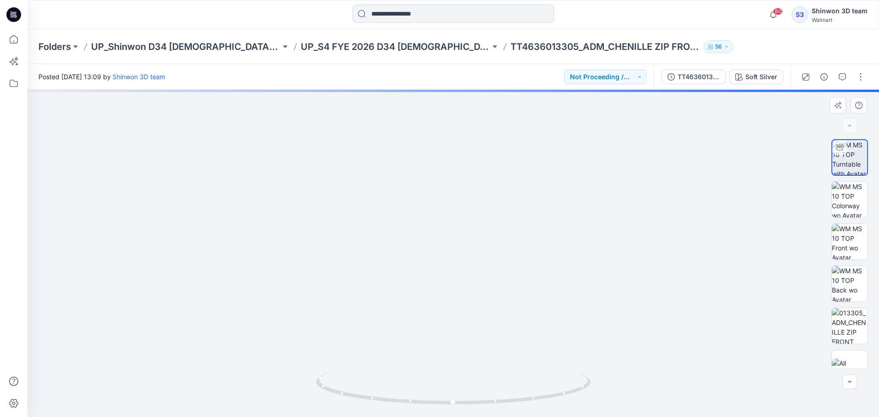
drag, startPoint x: 483, startPoint y: 191, endPoint x: 485, endPoint y: 291, distance: 99.4
click at [485, 292] on img at bounding box center [453, 199] width 544 height 436
click at [858, 336] on img at bounding box center [850, 326] width 36 height 36
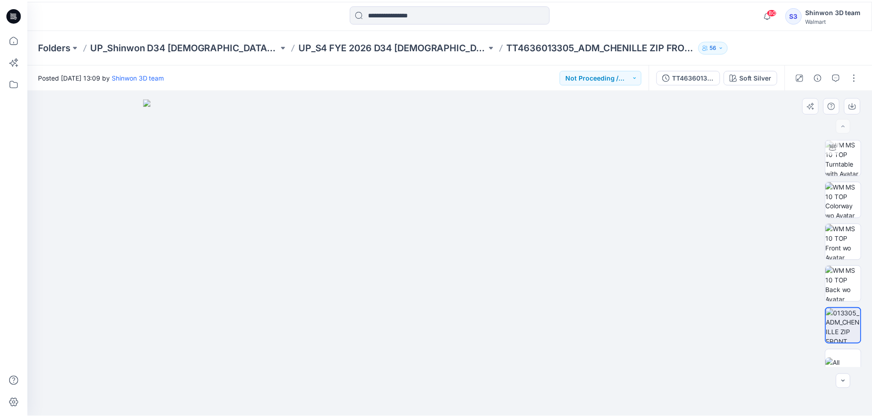
scroll to position [123, 0]
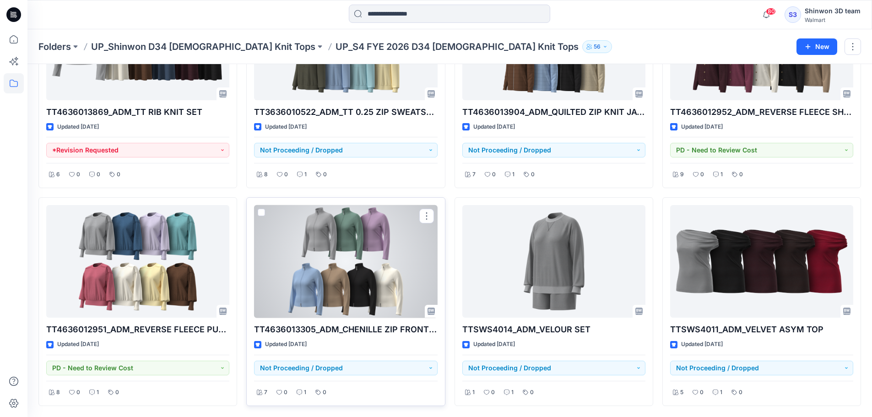
click at [395, 270] on div at bounding box center [345, 261] width 183 height 113
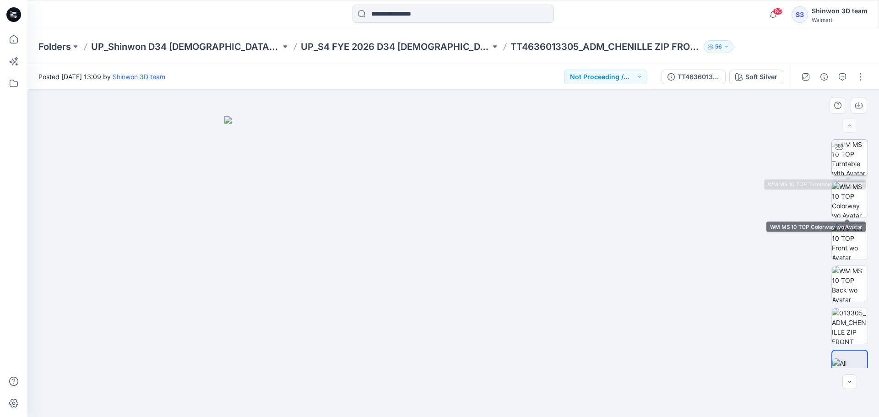
click at [854, 160] on img at bounding box center [850, 158] width 36 height 36
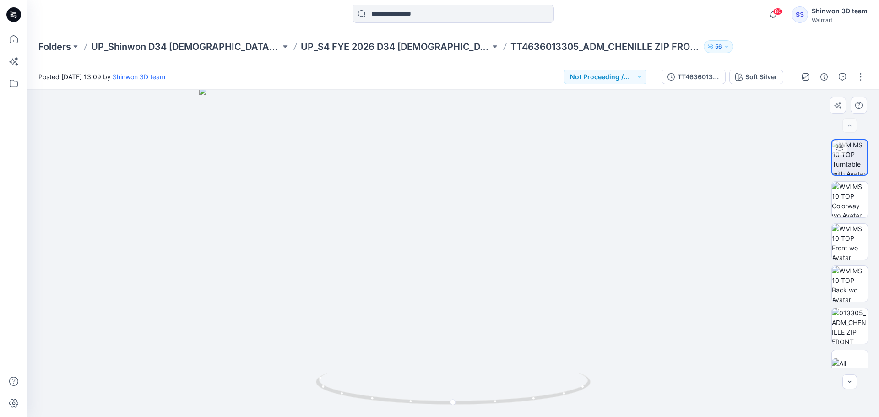
drag, startPoint x: 483, startPoint y: 213, endPoint x: 600, endPoint y: 307, distance: 150.4
click at [504, 302] on img at bounding box center [453, 252] width 508 height 330
click at [856, 319] on img at bounding box center [850, 326] width 36 height 36
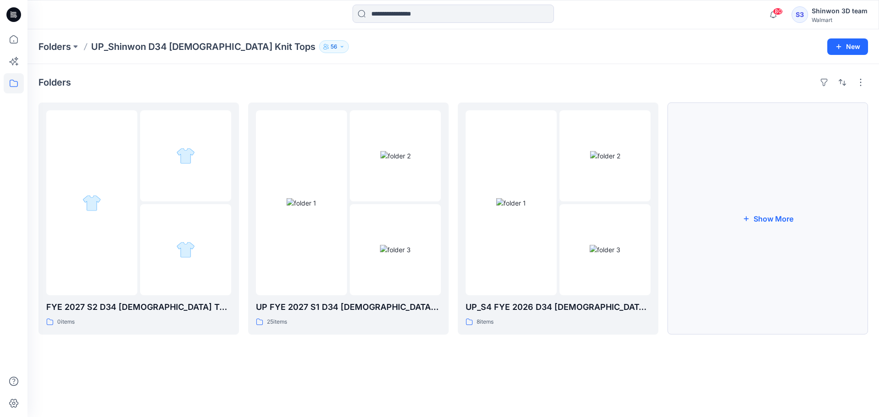
click at [767, 235] on button "Show More" at bounding box center [767, 219] width 201 height 232
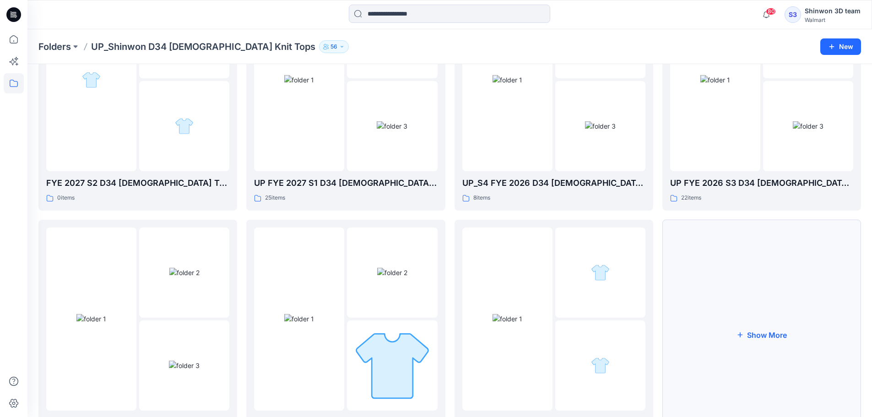
scroll to position [181, 0]
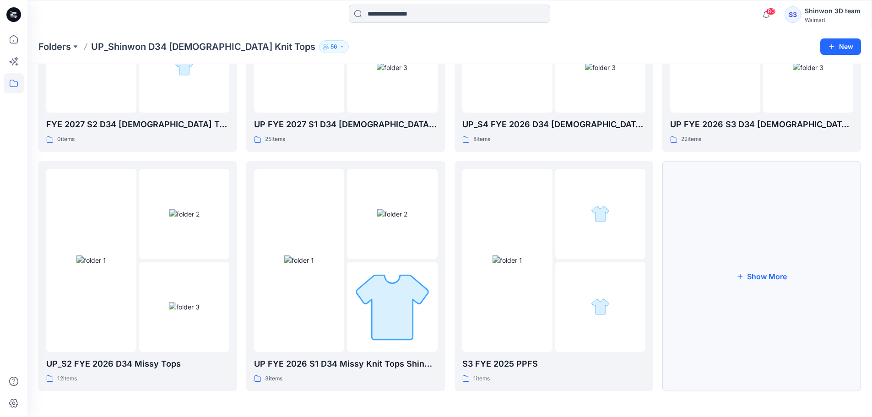
click at [756, 338] on button "Show More" at bounding box center [761, 276] width 199 height 230
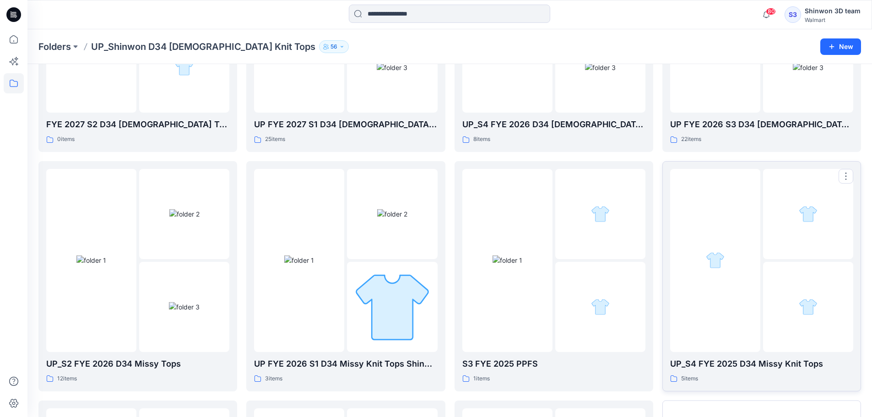
scroll to position [303, 0]
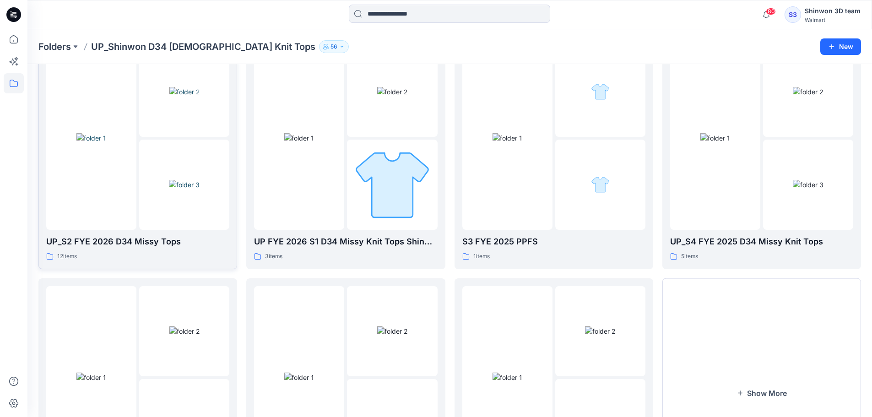
click at [197, 253] on div "12 items" at bounding box center [137, 257] width 183 height 10
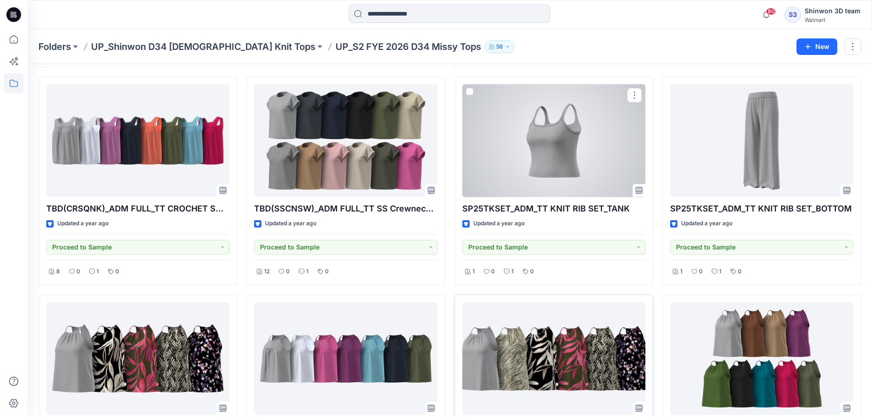
scroll to position [341, 0]
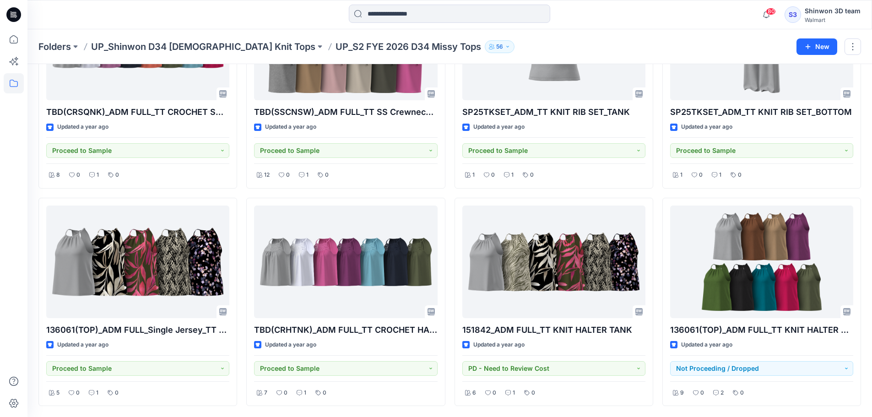
scroll to position [303, 0]
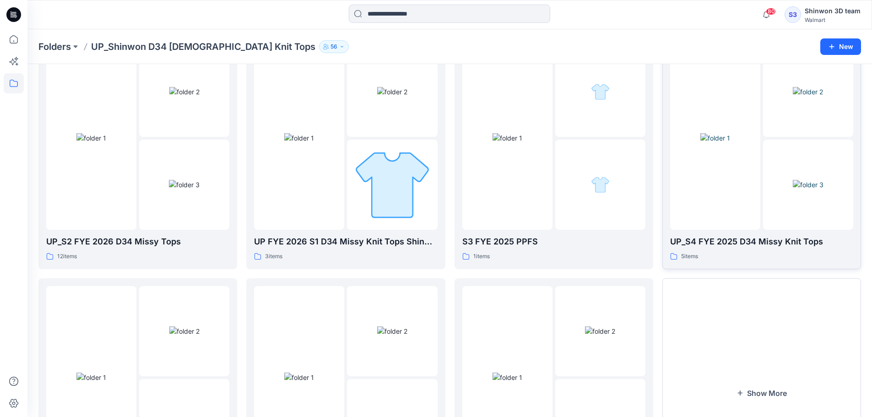
click at [726, 236] on p "UP_S4 FYE 2025 D34 Missy Knit Tops" at bounding box center [761, 241] width 183 height 13
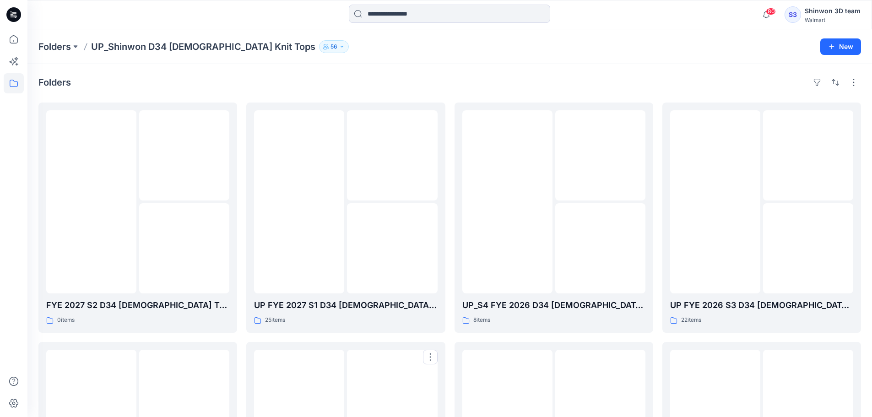
scroll to position [303, 0]
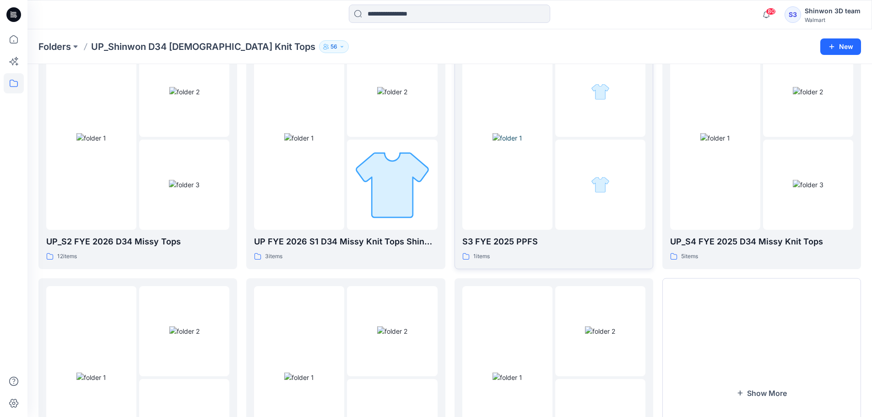
click at [545, 250] on div "S3 FYE 2025 PPFS 1 items" at bounding box center [553, 248] width 183 height 26
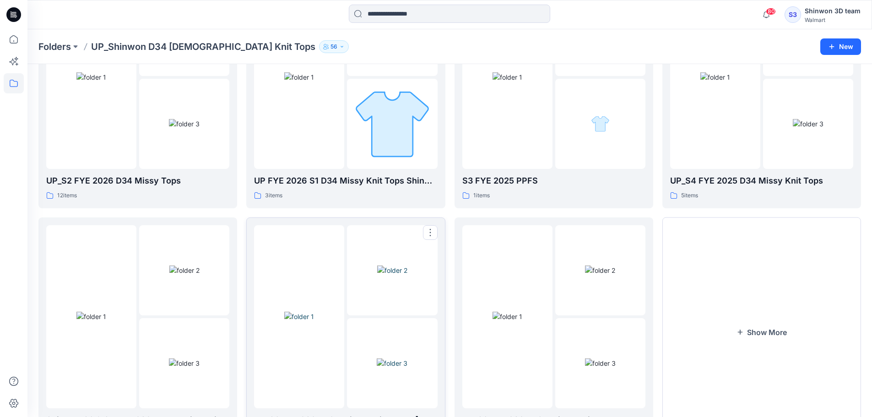
scroll to position [420, 0]
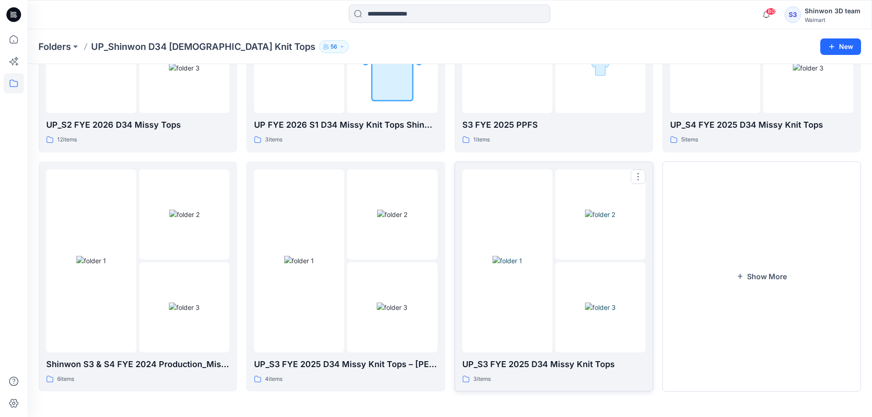
click at [564, 380] on div "3 items" at bounding box center [553, 379] width 183 height 10
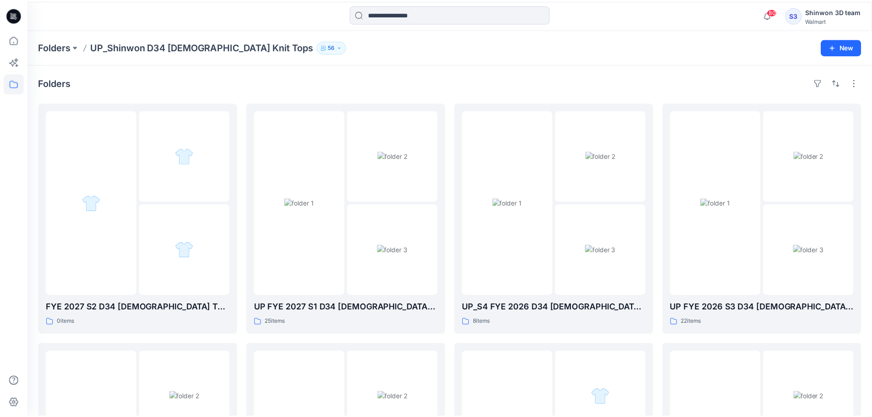
scroll to position [420, 0]
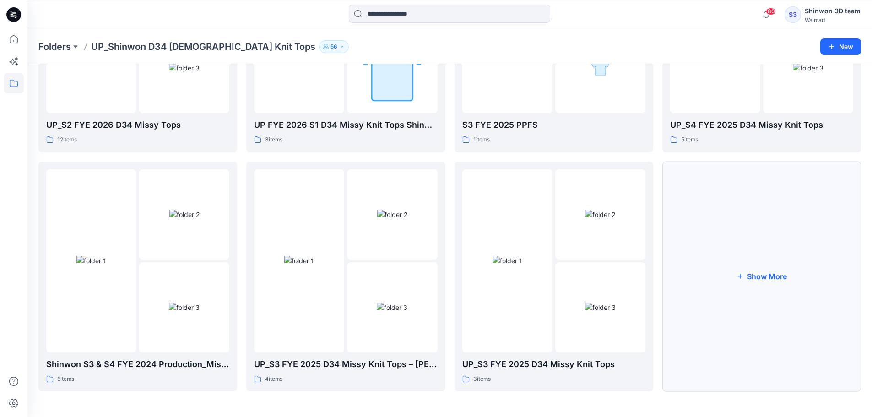
click at [738, 367] on button "Show More" at bounding box center [761, 277] width 199 height 230
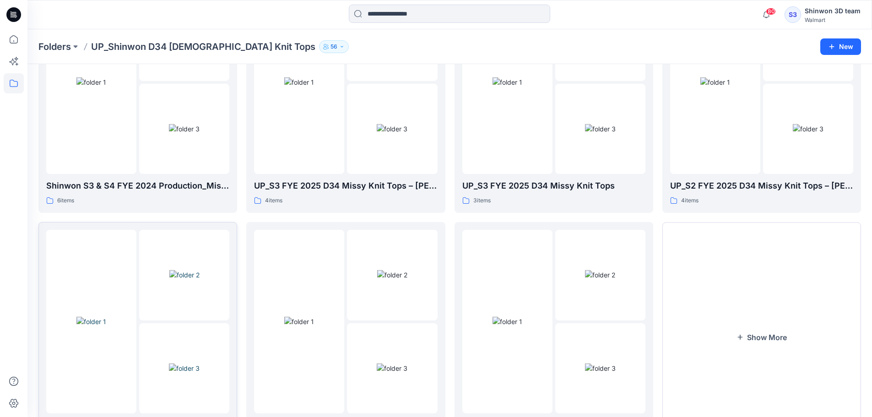
scroll to position [659, 0]
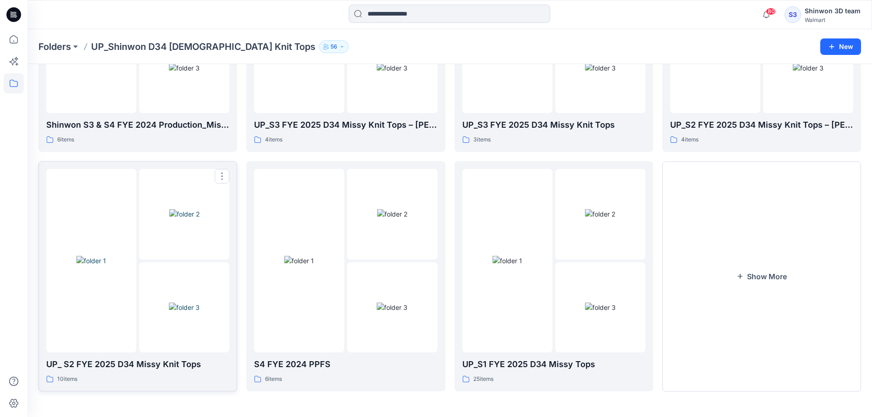
click at [146, 377] on div "10 items" at bounding box center [137, 379] width 183 height 10
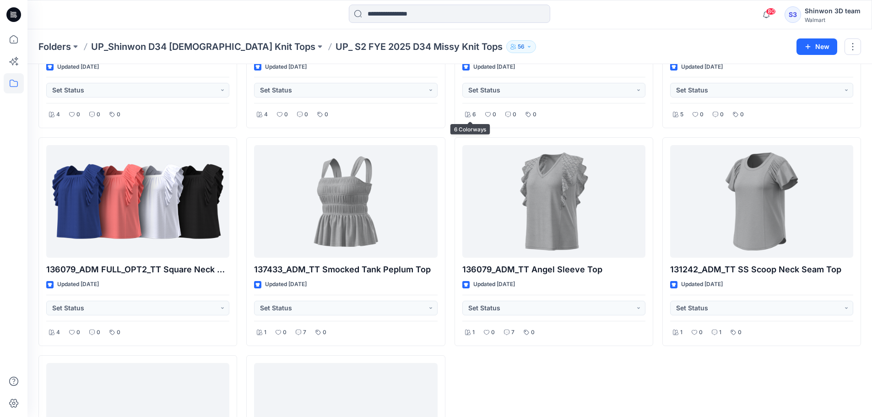
scroll to position [244, 0]
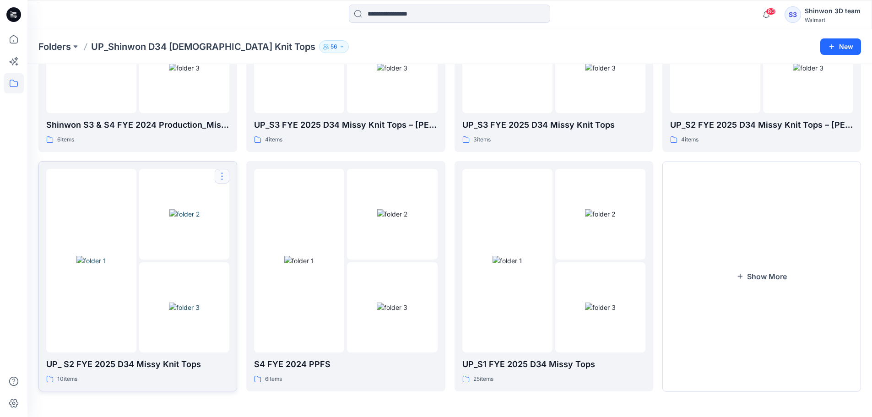
scroll to position [537, 0]
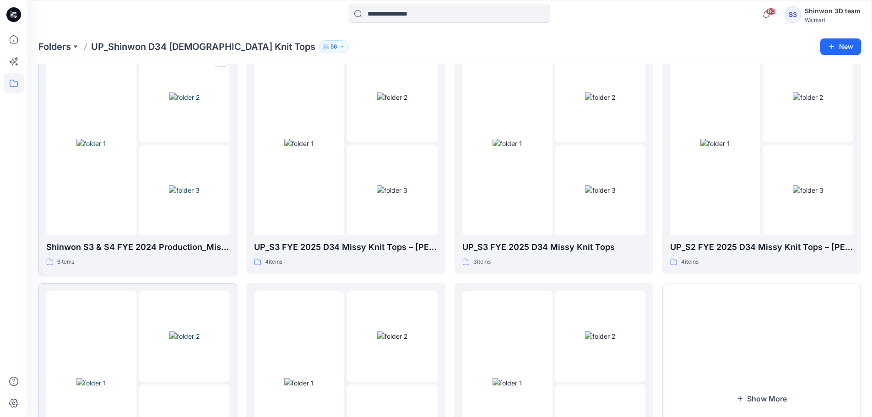
click at [169, 254] on div "Shinwon S3 & S4 FYE 2024 Production_Missy Knit Tops 6 items" at bounding box center [137, 254] width 183 height 26
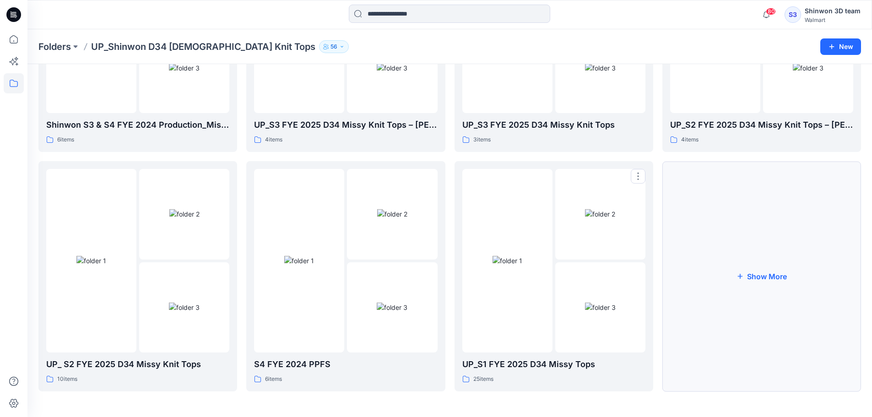
click at [742, 366] on button "Show More" at bounding box center [761, 276] width 199 height 230
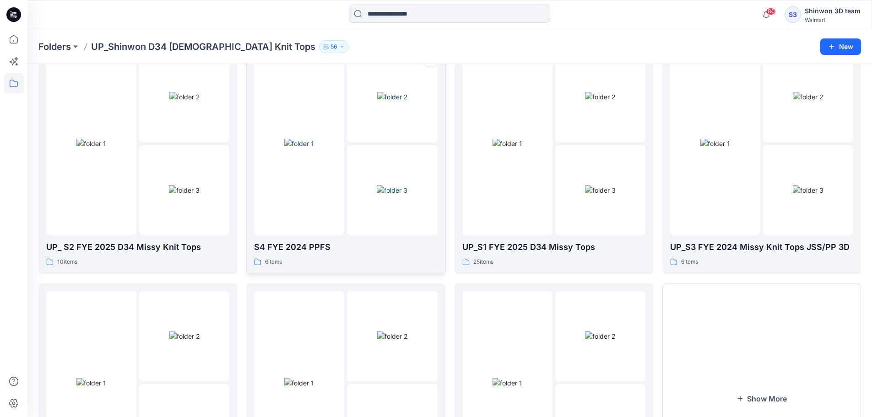
scroll to position [716, 0]
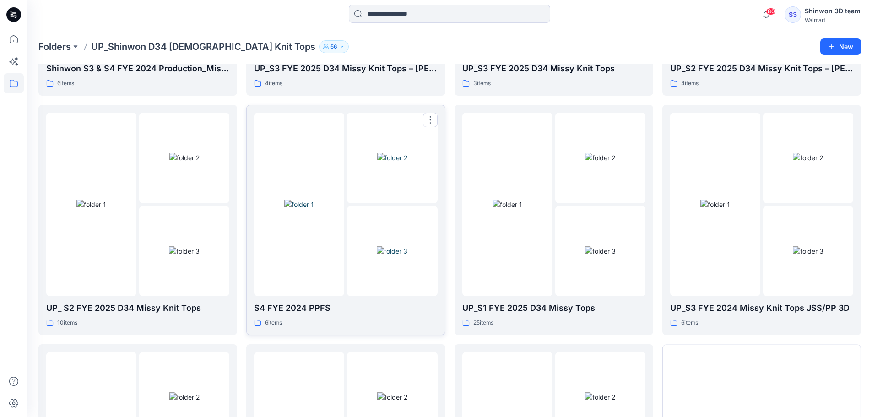
click at [401, 256] on img at bounding box center [392, 251] width 31 height 10
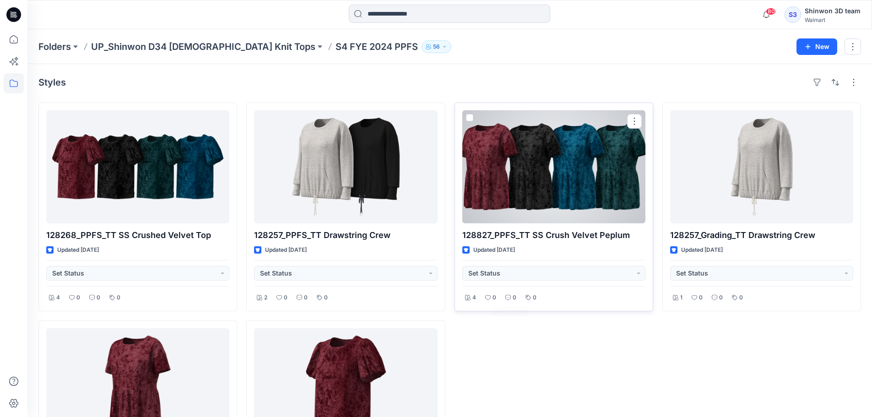
scroll to position [61, 0]
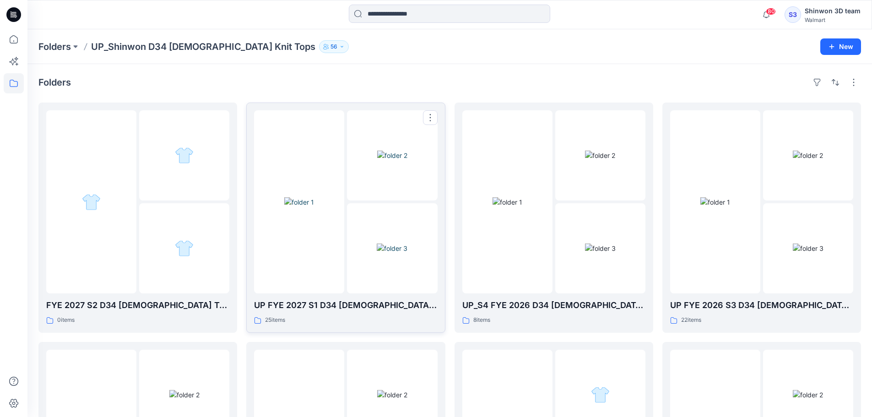
click at [324, 267] on div at bounding box center [299, 201] width 90 height 183
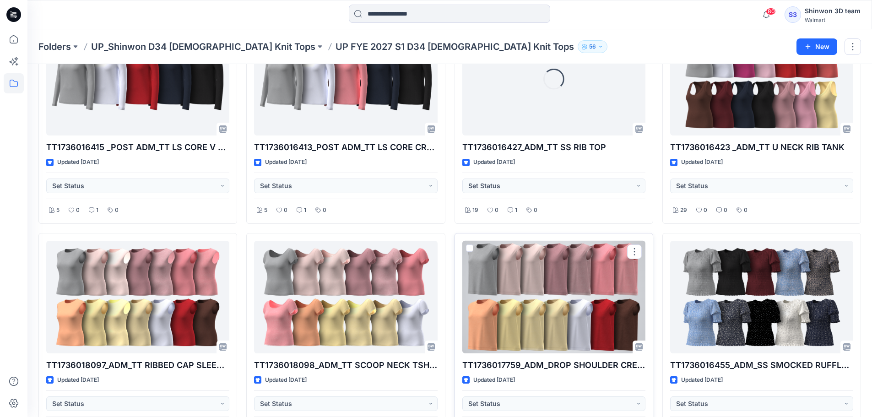
scroll to position [374, 0]
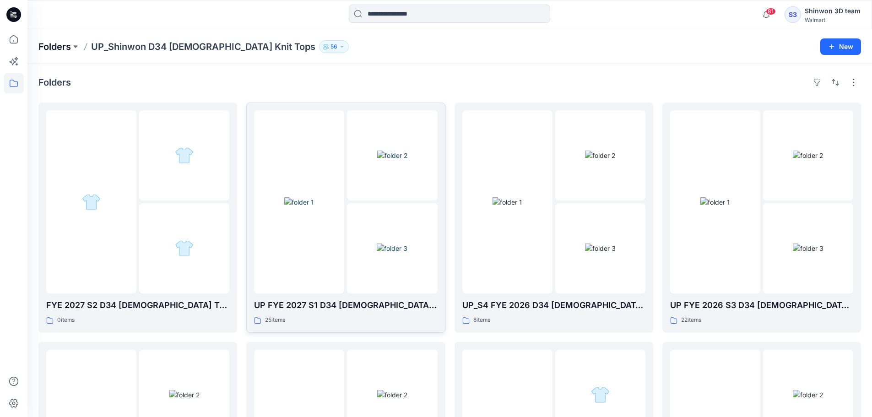
click at [53, 43] on p "Folders" at bounding box center [54, 46] width 33 height 13
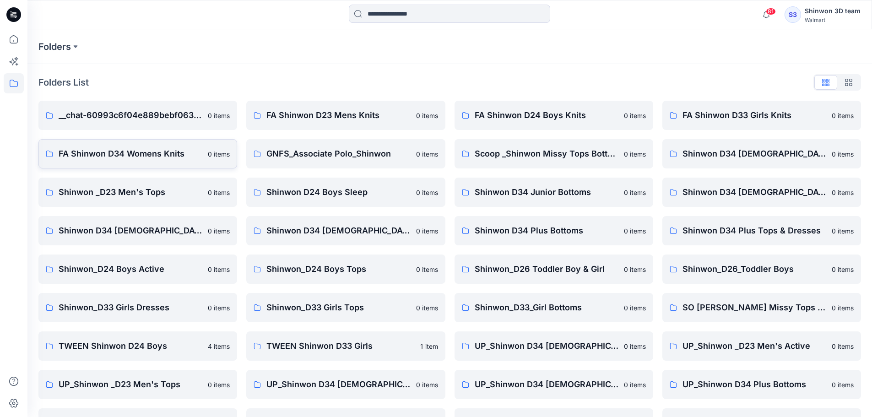
click at [173, 159] on p "FA Shinwon D34 Womens Knits" at bounding box center [131, 153] width 144 height 13
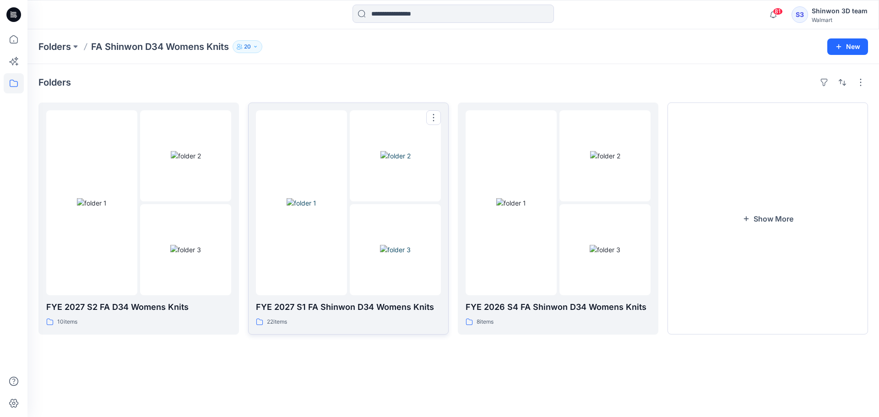
click at [303, 316] on div "FYE 2027 S1 FA Shinwon D34 Womens Knits 22 items" at bounding box center [348, 314] width 185 height 26
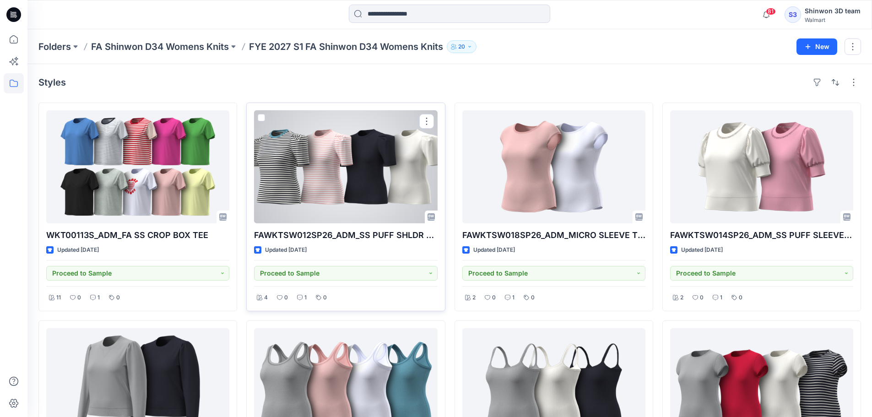
click at [376, 190] on div at bounding box center [345, 166] width 183 height 113
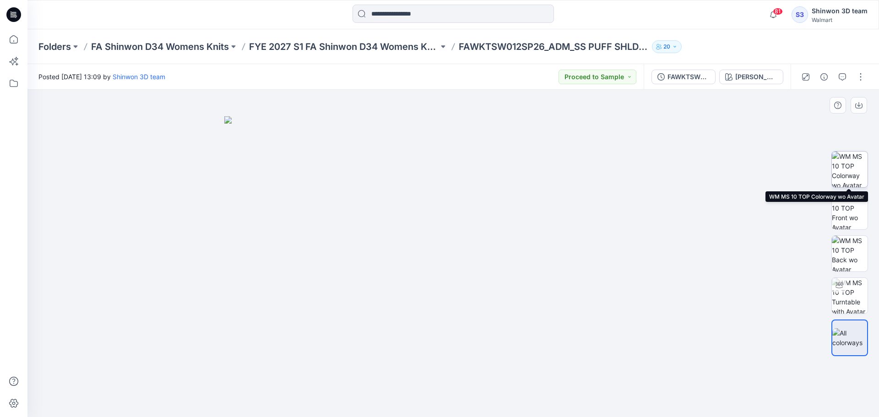
click at [852, 170] on img at bounding box center [850, 170] width 36 height 36
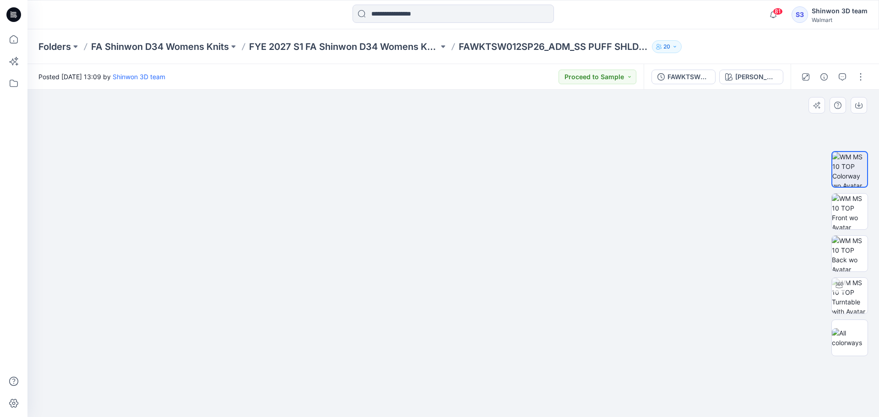
drag, startPoint x: 481, startPoint y: 182, endPoint x: 470, endPoint y: 241, distance: 60.0
click at [467, 239] on img at bounding box center [453, 222] width 458 height 391
